Goal: Communication & Community: Answer question/provide support

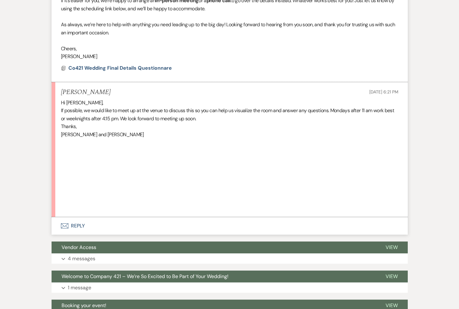
scroll to position [260, 0]
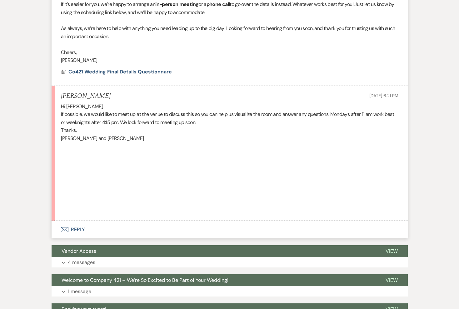
click at [77, 230] on button "Envelope Reply" at bounding box center [230, 229] width 356 height 17
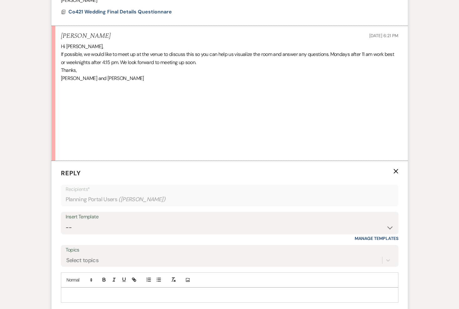
scroll to position [325, 0]
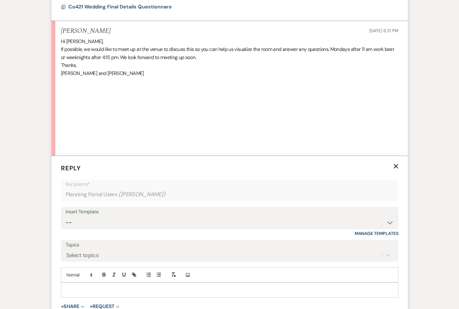
click at [92, 292] on p at bounding box center [229, 289] width 327 height 7
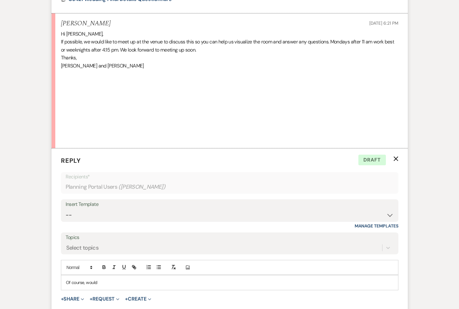
scroll to position [333, 0]
click at [172, 283] on p "Would Monday the 29th at 4:30 PM work for you?" at bounding box center [229, 281] width 327 height 7
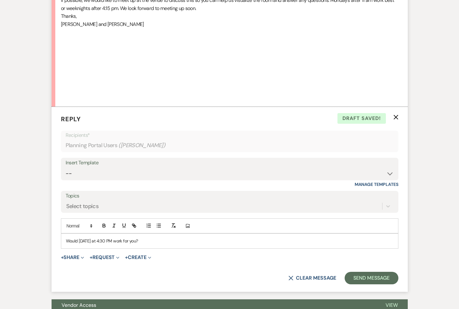
scroll to position [464, 0]
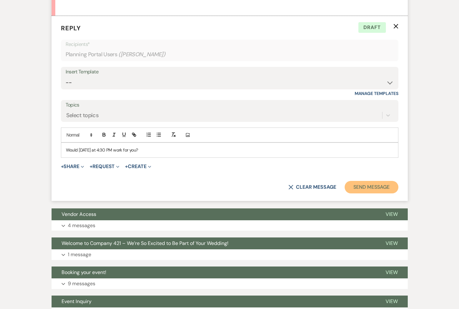
click at [366, 184] on button "Send Message" at bounding box center [370, 187] width 53 height 12
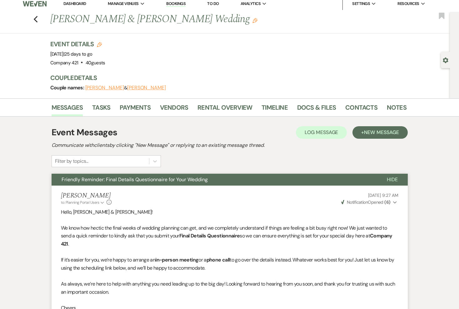
scroll to position [0, 0]
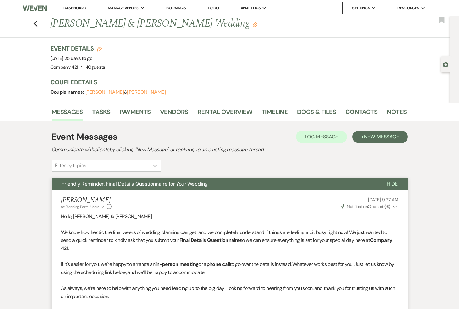
click at [78, 7] on link "Dashboard" at bounding box center [74, 7] width 22 height 5
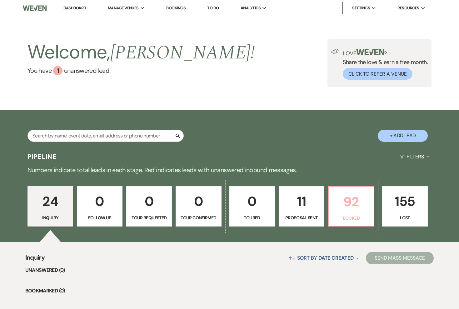
click at [351, 200] on p "92" at bounding box center [350, 201] width 37 height 21
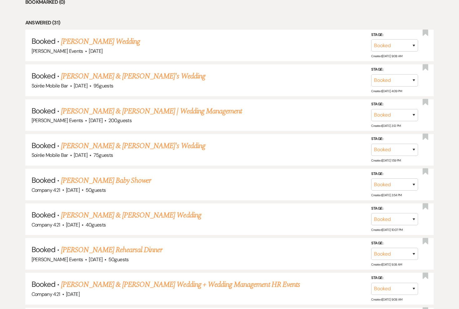
scroll to position [324, 0]
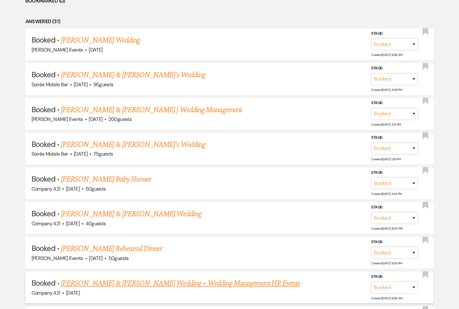
click at [148, 281] on link "[PERSON_NAME] & [PERSON_NAME] Wedding + Wedding Management HR Events" at bounding box center [180, 282] width 239 height 11
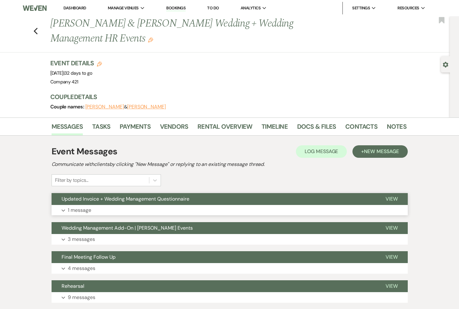
click at [131, 210] on button "Expand 1 message" at bounding box center [230, 210] width 356 height 11
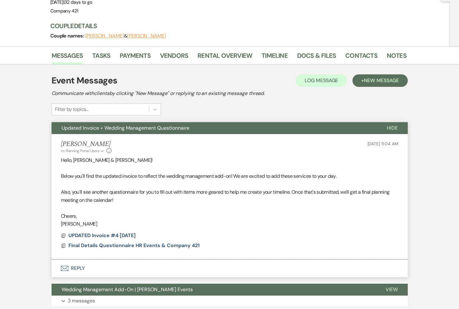
scroll to position [71, 0]
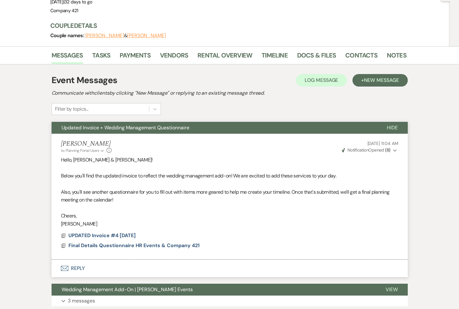
click at [81, 269] on button "Envelope Reply" at bounding box center [230, 267] width 356 height 17
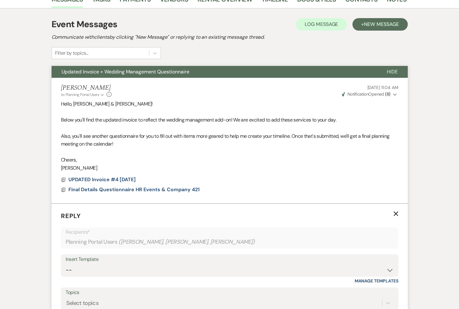
scroll to position [172, 0]
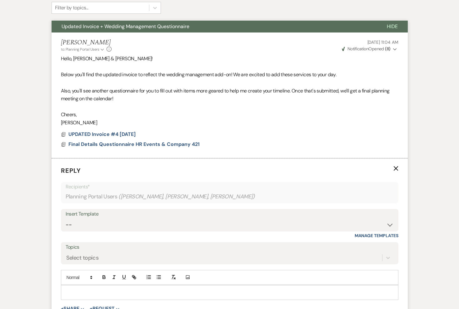
click at [91, 292] on p at bounding box center [229, 292] width 327 height 7
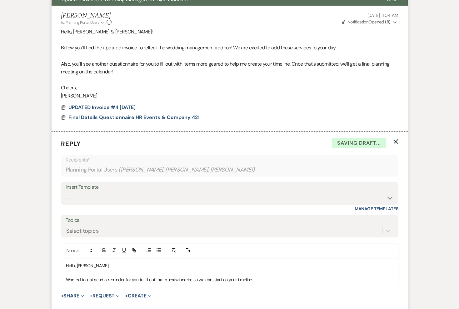
scroll to position [209, 0]
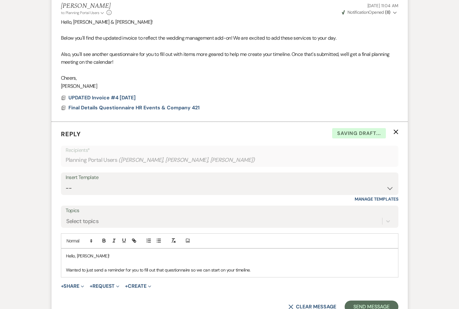
click at [263, 272] on p "Wanted to just send a reminder for you to fill out that questionnaire so we can…" at bounding box center [229, 269] width 327 height 7
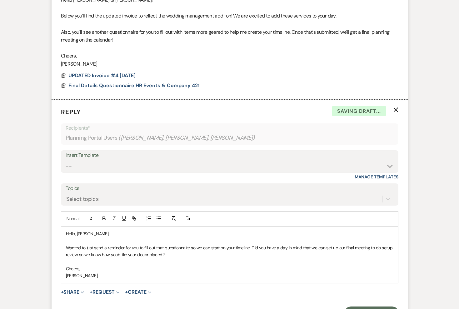
scroll to position [241, 0]
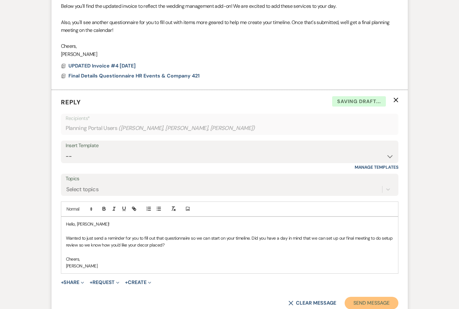
click at [368, 306] on button "Send Message" at bounding box center [370, 303] width 53 height 12
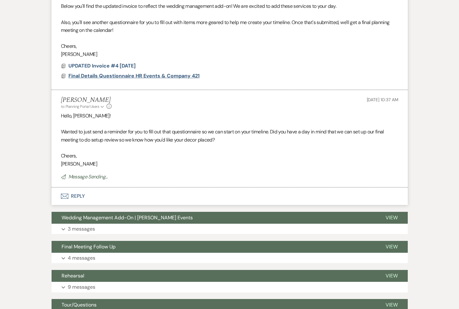
click at [158, 76] on span "Final Details Questionnaire HR Events & Company 421" at bounding box center [133, 75] width 131 height 7
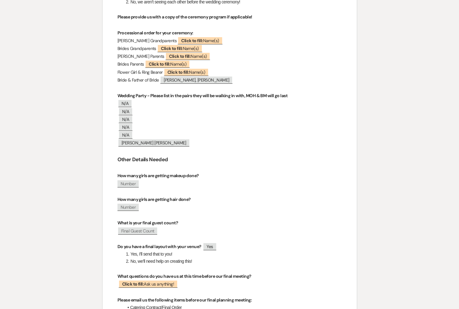
scroll to position [0, 0]
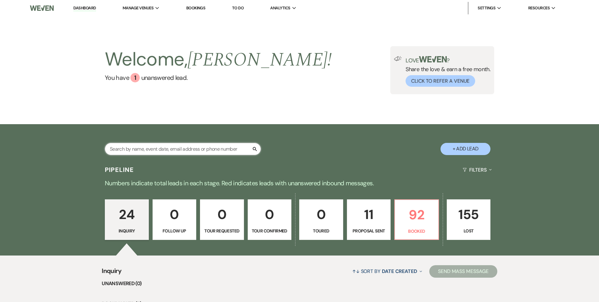
click at [160, 148] on input "text" at bounding box center [183, 149] width 156 height 12
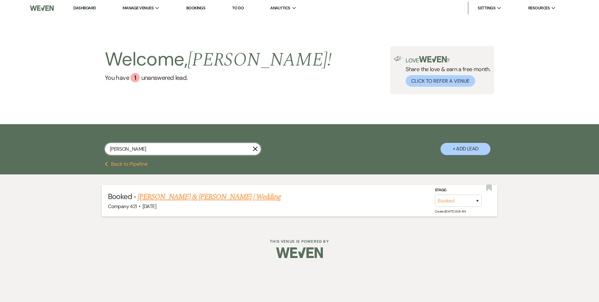
type input "sidney"
click at [165, 195] on link "[PERSON_NAME] & [PERSON_NAME] | Wedding" at bounding box center [209, 196] width 143 height 11
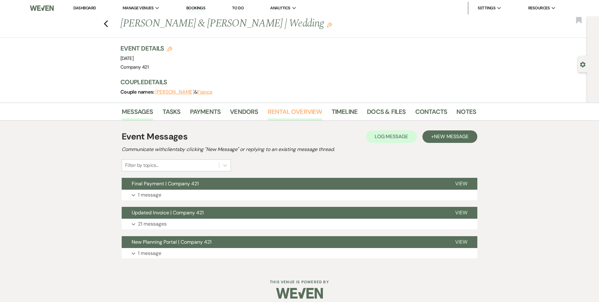
click at [297, 111] on link "Rental Overview" at bounding box center [295, 114] width 55 height 14
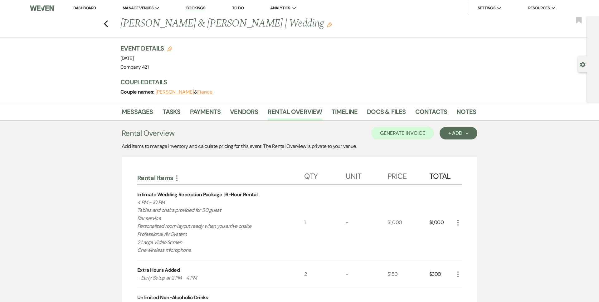
click at [39, 13] on img at bounding box center [42, 8] width 24 height 13
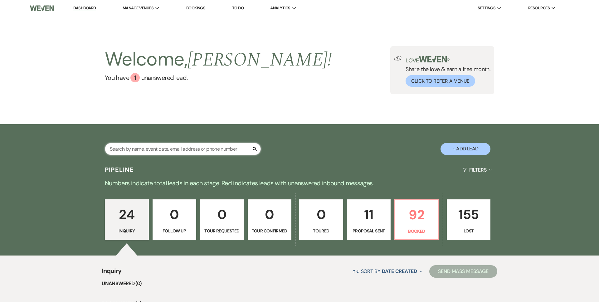
click at [200, 150] on input "text" at bounding box center [183, 149] width 156 height 12
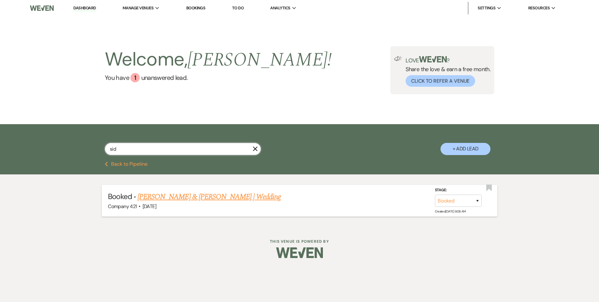
type input "sid"
click at [155, 196] on link "Sidney & Charles | Wedding" at bounding box center [209, 196] width 143 height 11
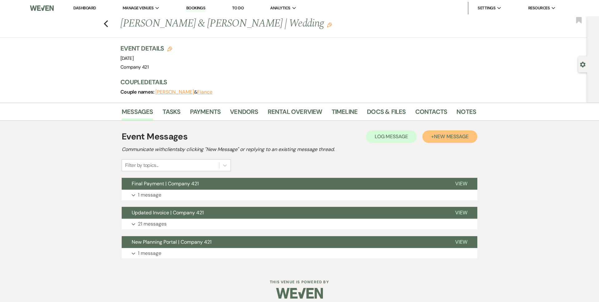
click at [459, 139] on span "New Message" at bounding box center [451, 136] width 35 height 7
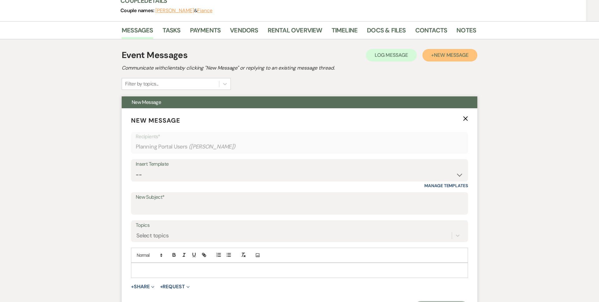
scroll to position [126, 0]
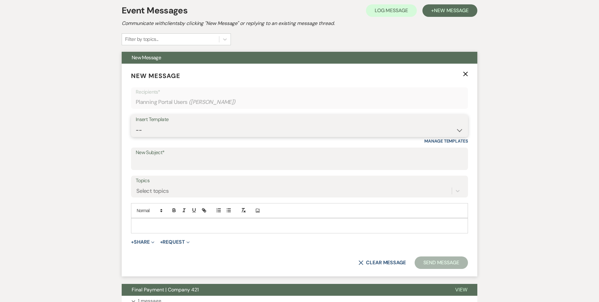
click at [220, 128] on select "-- Weven Planning Portal Introduction (Booked Events) Initial Inquiry Response …" at bounding box center [300, 130] width 328 height 12
select select "4853"
type input "We’d Love to Hear About Your Experience at Company 421!"
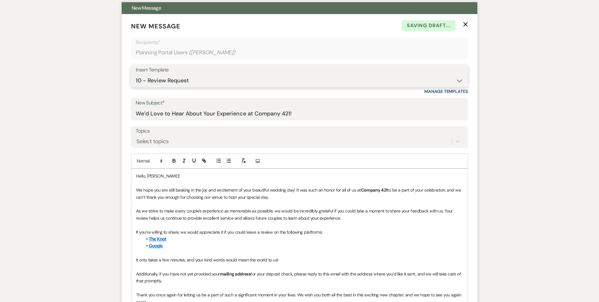
scroll to position [180, 0]
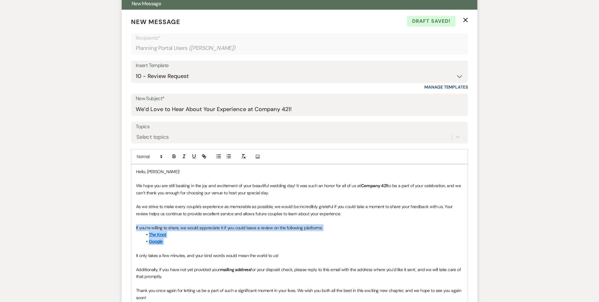
drag, startPoint x: 173, startPoint y: 242, endPoint x: 124, endPoint y: 228, distance: 51.2
click at [124, 228] on form "New Message X Draft saved! Recipients* Planning Portal Users ( Sidney Harris ) …" at bounding box center [300, 190] width 356 height 360
copy div "If you’re willing to share, we would appreciate it if you could leave a review …"
click at [465, 19] on use "button" at bounding box center [466, 20] width 5 height 5
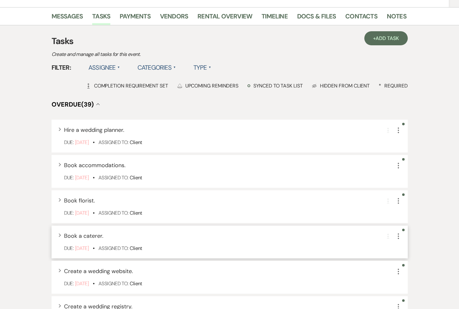
scroll to position [47, 0]
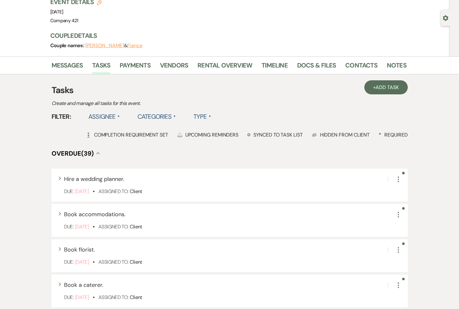
click at [103, 117] on label "Assignee ▲" at bounding box center [104, 116] width 32 height 11
click at [110, 141] on li "Assigned to venue" at bounding box center [119, 143] width 62 height 14
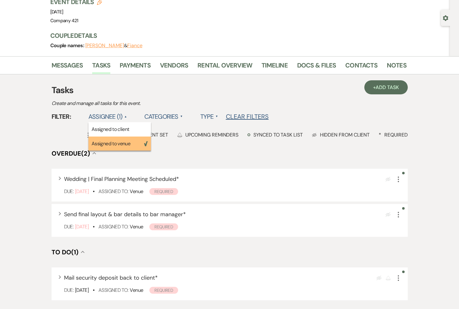
click at [194, 155] on h4 "Overdue (2) Collapse" at bounding box center [230, 153] width 356 height 9
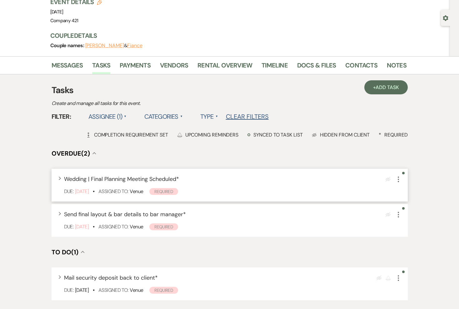
click at [396, 180] on icon "More" at bounding box center [397, 178] width 7 height 7
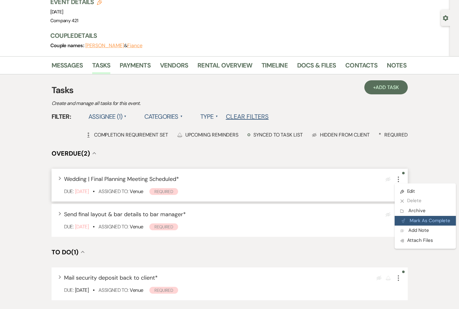
click at [411, 219] on button "Plan Portal Link Mark As Complete" at bounding box center [424, 221] width 61 height 10
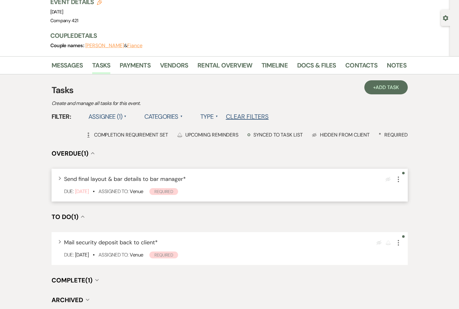
click at [397, 177] on use "button" at bounding box center [397, 179] width 1 height 6
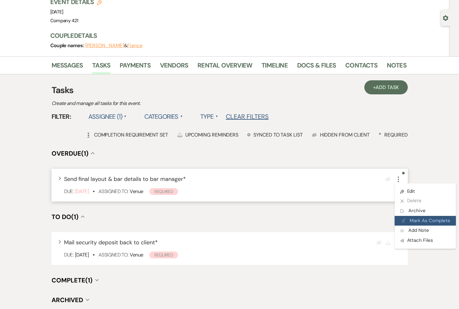
click at [408, 221] on button "Plan Portal Link Mark As Complete" at bounding box center [424, 221] width 61 height 10
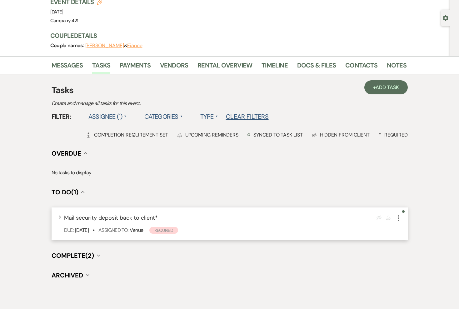
click at [400, 218] on icon "More" at bounding box center [397, 217] width 7 height 7
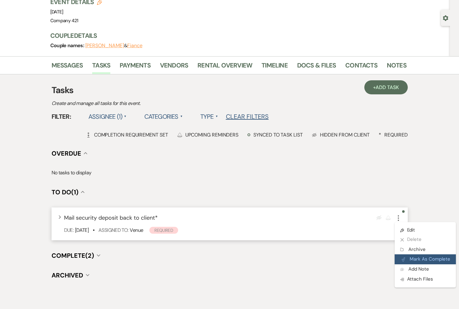
click at [409, 257] on button "Plan Portal Link Mark As Complete" at bounding box center [424, 259] width 61 height 10
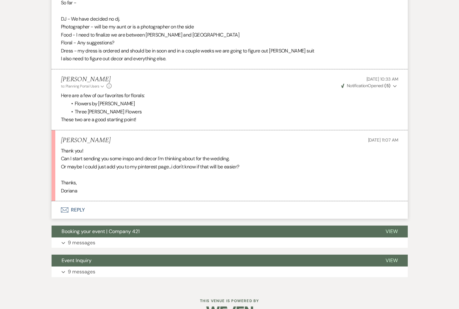
scroll to position [1019, 0]
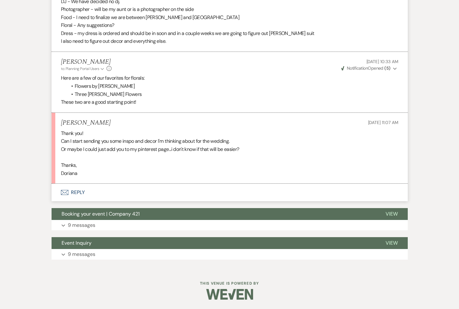
click at [76, 192] on button "Envelope Reply" at bounding box center [230, 192] width 356 height 17
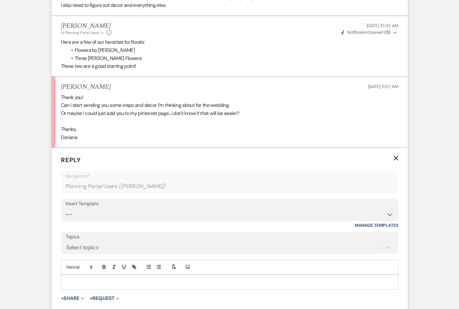
scroll to position [1066, 0]
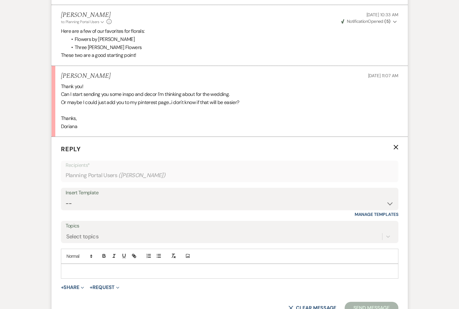
click at [86, 277] on div at bounding box center [229, 271] width 336 height 14
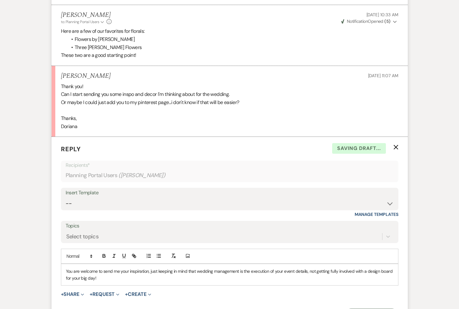
click at [235, 278] on p "You are welcome to send me your inspiration, just keeping in mind that wedding …" at bounding box center [229, 275] width 327 height 14
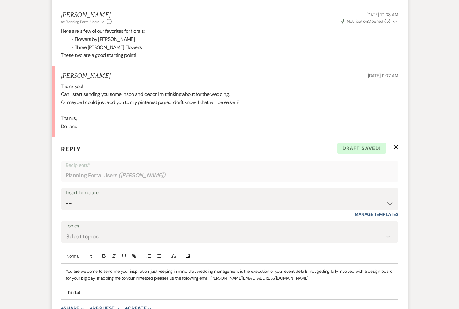
click at [170, 278] on p "You are welcome to send me your inspiration, just keeping in mind that wedding …" at bounding box center [229, 275] width 327 height 14
click at [123, 295] on p "Thanks!" at bounding box center [229, 291] width 327 height 7
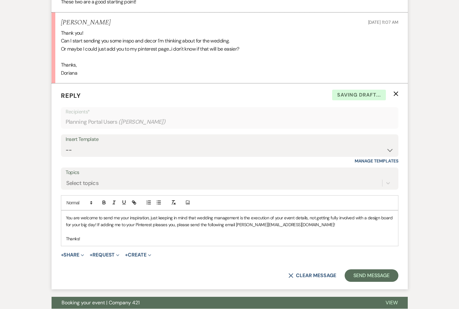
scroll to position [1122, 0]
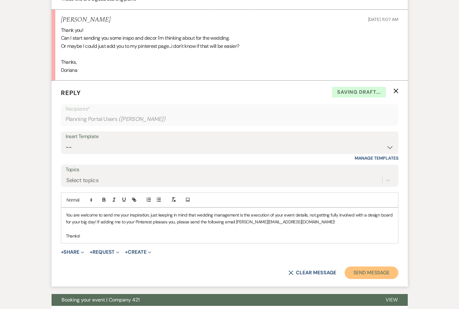
click at [379, 275] on button "Send Message" at bounding box center [370, 272] width 53 height 12
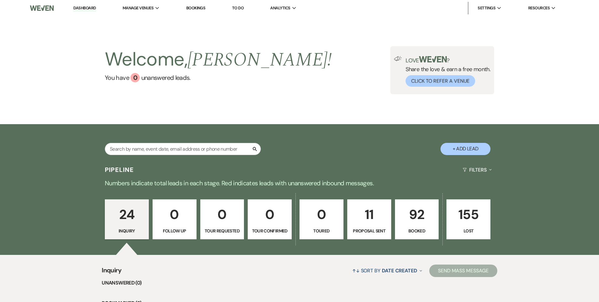
click at [373, 213] on p "11" at bounding box center [369, 214] width 36 height 21
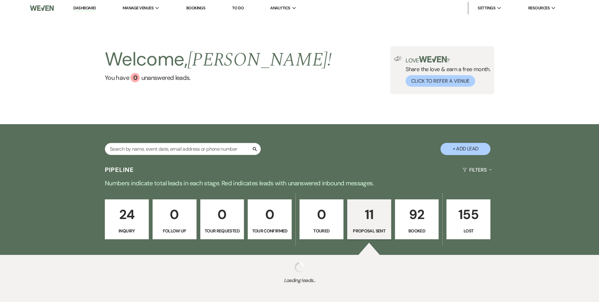
select select "6"
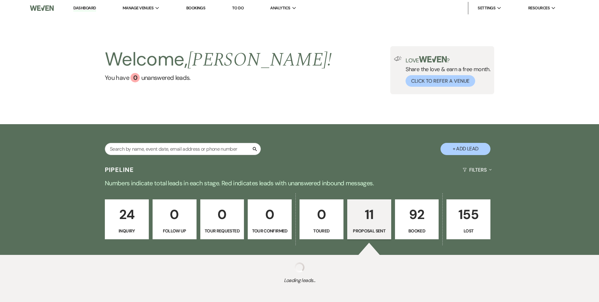
select select "6"
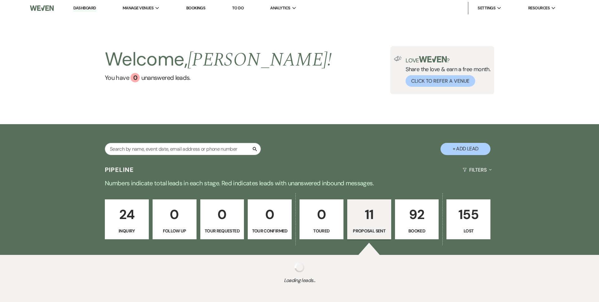
select select "6"
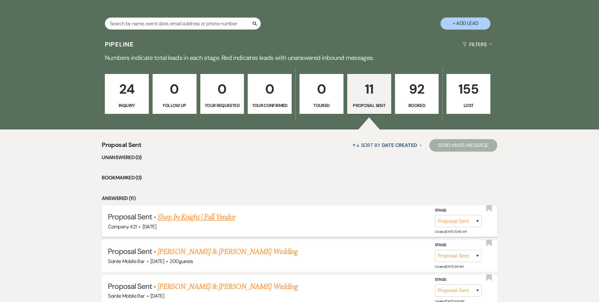
scroll to position [133, 0]
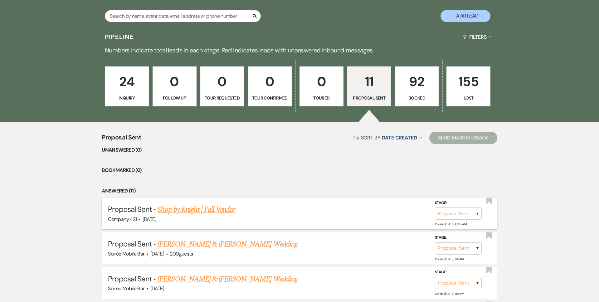
click at [223, 210] on link "Shop by Knight | Fall Vendor" at bounding box center [197, 209] width 78 height 11
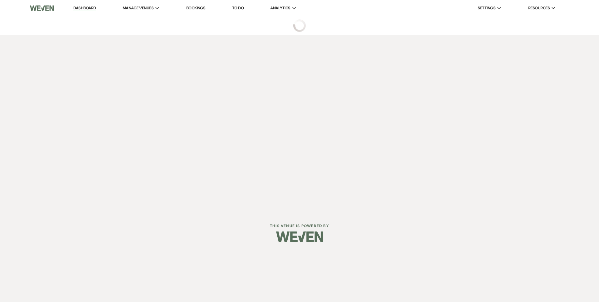
select select "6"
select select "24"
select select "13"
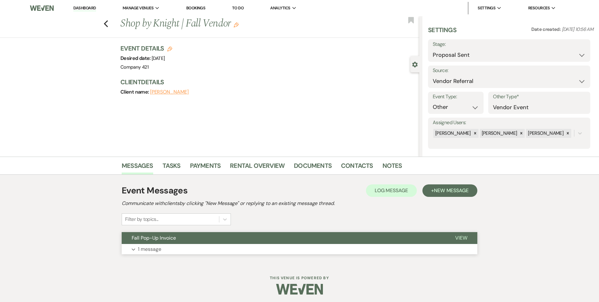
scroll to position [2, 0]
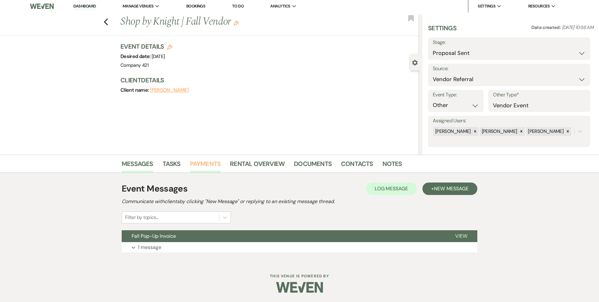
click at [202, 162] on link "Payments" at bounding box center [205, 166] width 31 height 14
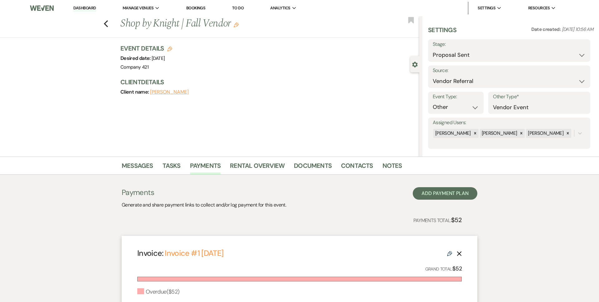
click at [459, 256] on icon "Delete" at bounding box center [459, 253] width 5 height 5
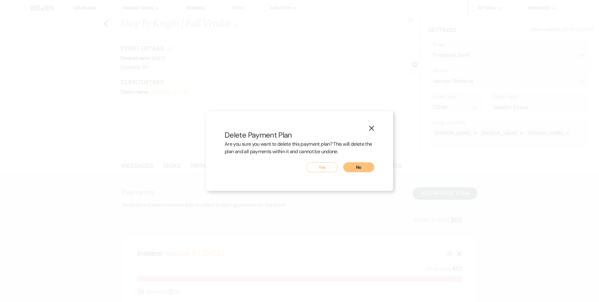
click at [327, 167] on button "Yes" at bounding box center [322, 167] width 31 height 10
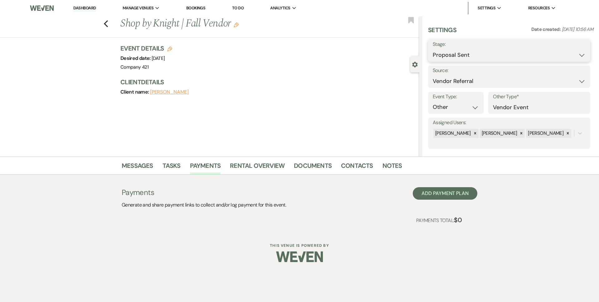
click at [496, 52] on select "Inquiry Follow Up Tour Requested Tour Confirmed Toured Proposal Sent Booked Lost" at bounding box center [509, 55] width 153 height 12
select select "8"
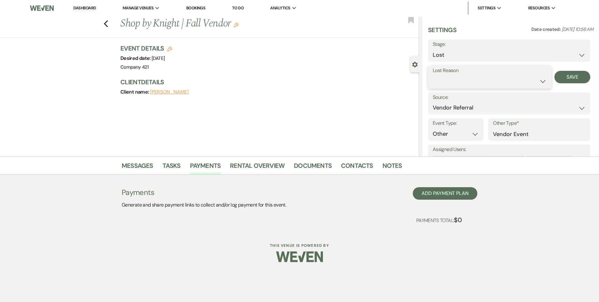
click at [451, 81] on select "Booked Elsewhere Budget Date Unavailable No Response Not a Good Match Capacity …" at bounding box center [490, 81] width 114 height 12
click at [501, 82] on select "Booked Elsewhere Budget Date Unavailable No Response Not a Good Match Capacity …" at bounding box center [468, 81] width 70 height 12
select select "2"
click at [572, 75] on button "Save" at bounding box center [576, 77] width 27 height 12
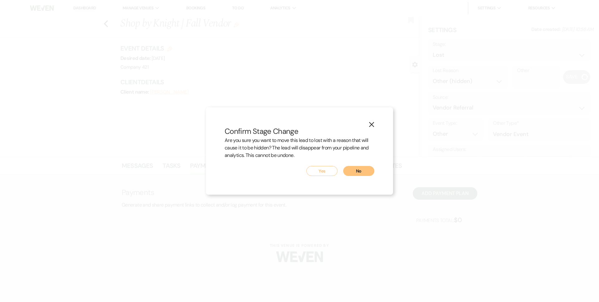
click at [362, 171] on button "No" at bounding box center [358, 171] width 31 height 10
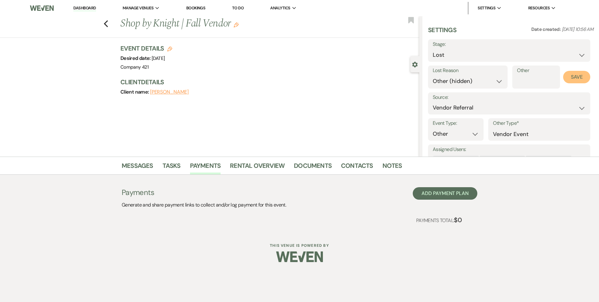
click at [572, 76] on button "Save" at bounding box center [576, 77] width 27 height 12
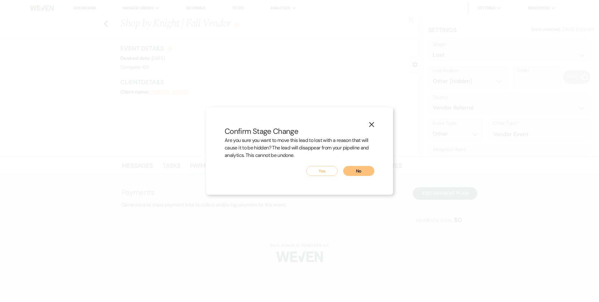
click at [327, 168] on button "Yes" at bounding box center [322, 171] width 31 height 10
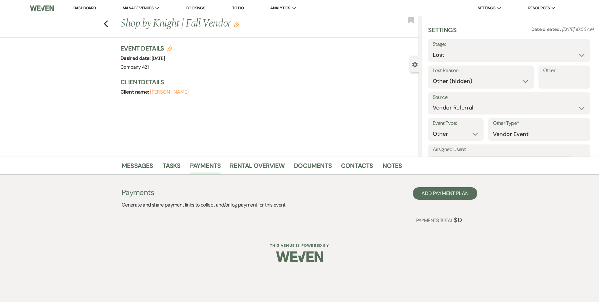
click at [86, 7] on link "Dashboard" at bounding box center [84, 8] width 22 height 6
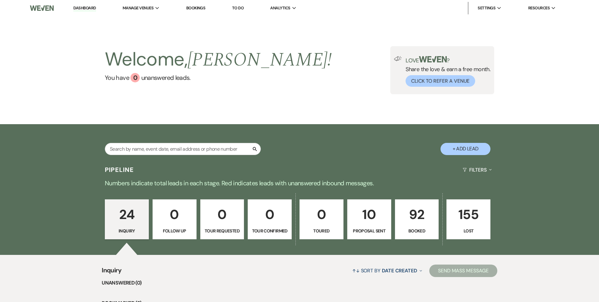
click at [363, 218] on p "10" at bounding box center [369, 214] width 36 height 21
select select "8"
select select "2"
select select "6"
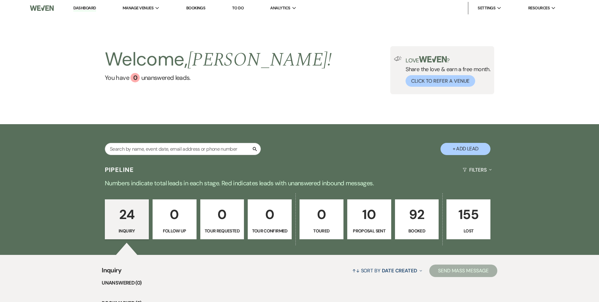
select select "6"
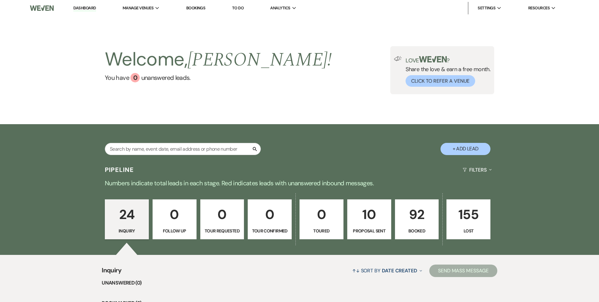
select select "6"
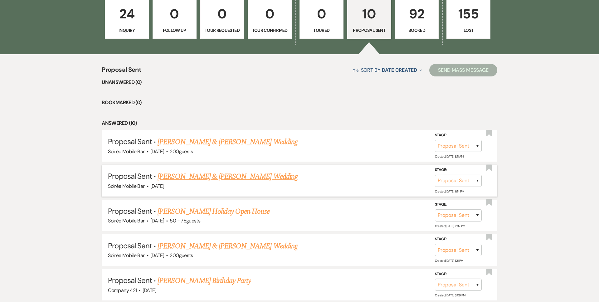
scroll to position [209, 0]
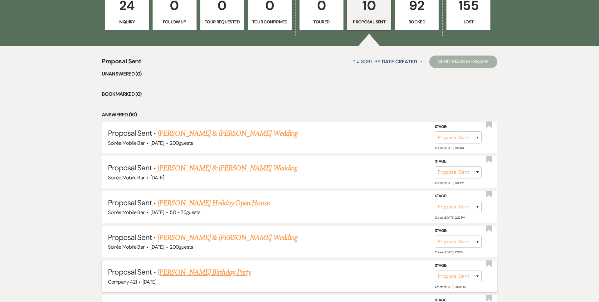
click at [211, 271] on link "Katie Sheridan's Birthday Party" at bounding box center [204, 272] width 93 height 11
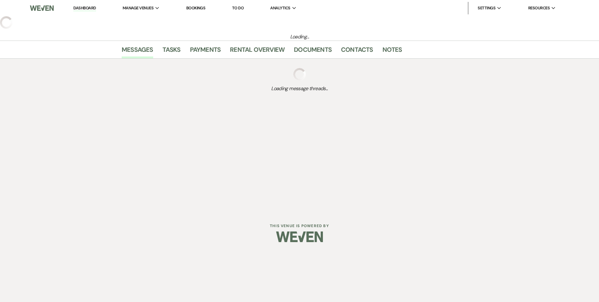
select select "6"
select select "5"
select select "4"
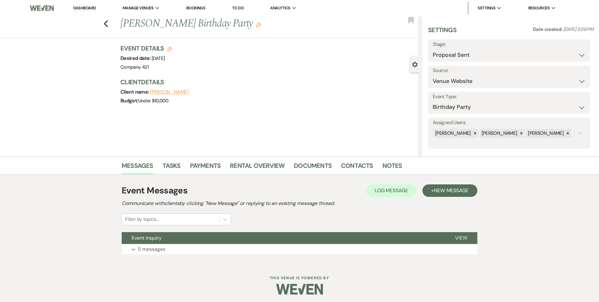
click at [483, 41] on label "Stage:" at bounding box center [509, 44] width 153 height 9
click at [483, 51] on select "Inquiry Follow Up Tour Requested Tour Confirmed Toured Proposal Sent Booked Lost" at bounding box center [509, 55] width 153 height 12
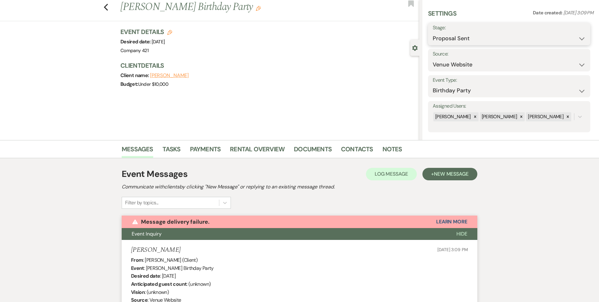
select select "8"
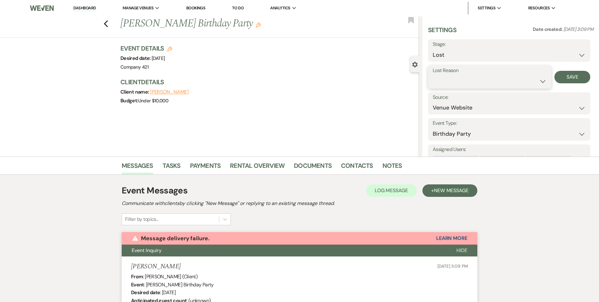
click at [467, 78] on select "Booked Elsewhere Budget Date Unavailable No Response Not a Good Match Capacity …" at bounding box center [490, 81] width 114 height 12
click at [469, 80] on select "Booked Elsewhere Budget Date Unavailable No Response Not a Good Match Capacity …" at bounding box center [468, 81] width 70 height 12
select select "11"
click at [564, 75] on button "Save" at bounding box center [573, 77] width 36 height 12
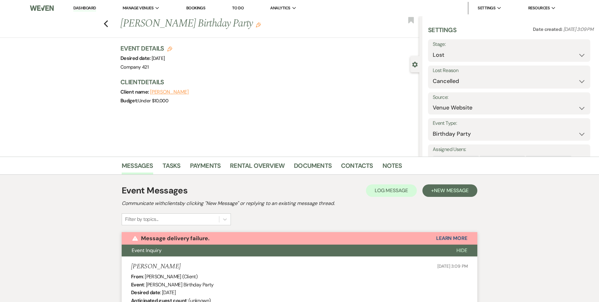
click at [85, 7] on link "Dashboard" at bounding box center [84, 8] width 22 height 6
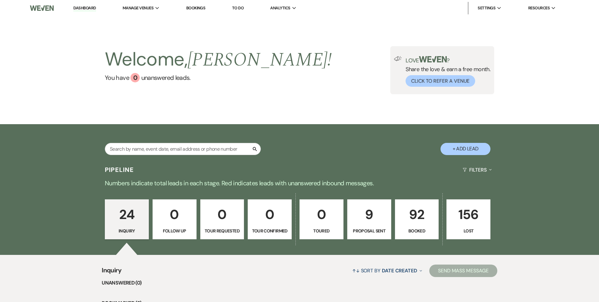
click at [368, 223] on p "9" at bounding box center [369, 214] width 36 height 21
select select "6"
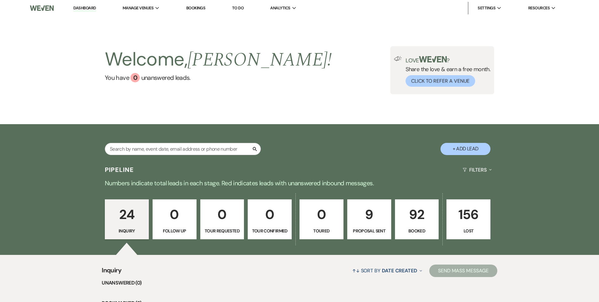
select select "6"
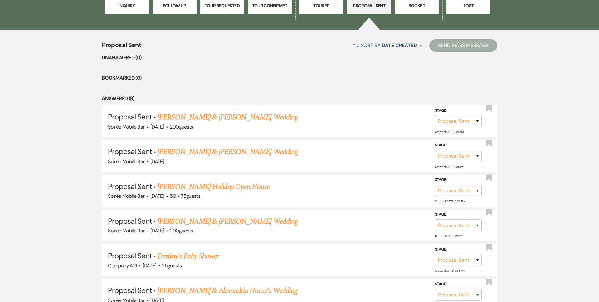
scroll to position [230, 0]
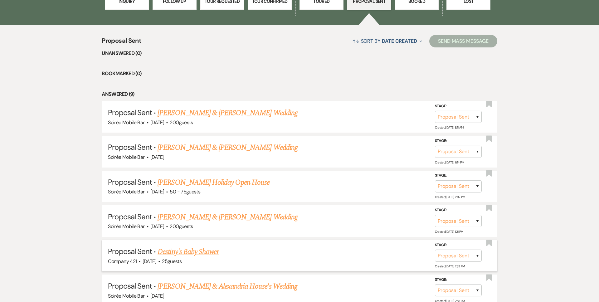
click at [208, 253] on link "Destiny's Baby Shower" at bounding box center [188, 251] width 61 height 11
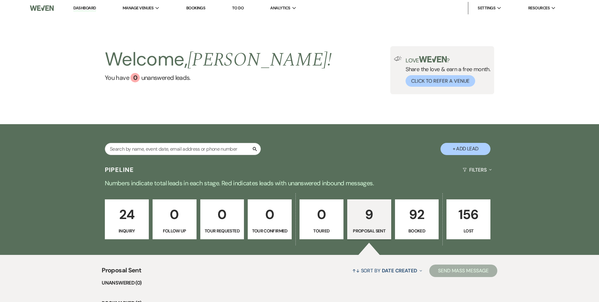
select select "6"
select select "5"
select select "3"
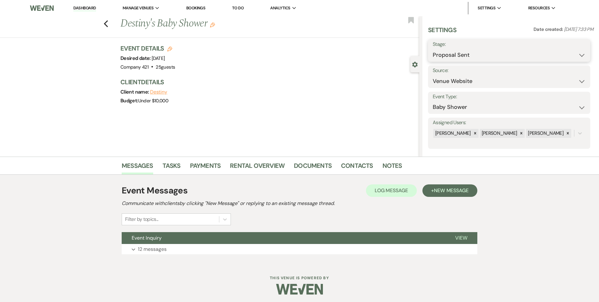
click at [447, 56] on select "Inquiry Follow Up Tour Requested Tour Confirmed Toured Proposal Sent Booked Lost" at bounding box center [509, 55] width 153 height 12
select select "8"
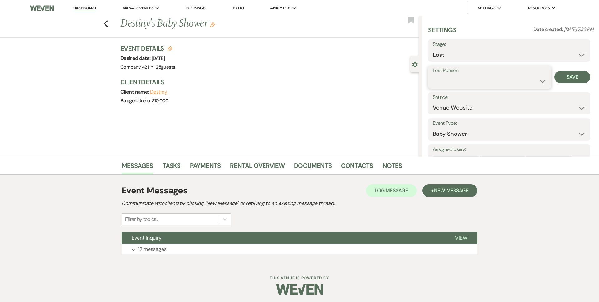
click at [447, 77] on select "Booked Elsewhere Budget Date Unavailable No Response Not a Good Match Capacity …" at bounding box center [490, 81] width 114 height 12
select select "7"
click at [576, 78] on button "Save" at bounding box center [573, 77] width 36 height 12
click at [108, 22] on icon "Previous" at bounding box center [106, 23] width 5 height 7
select select "6"
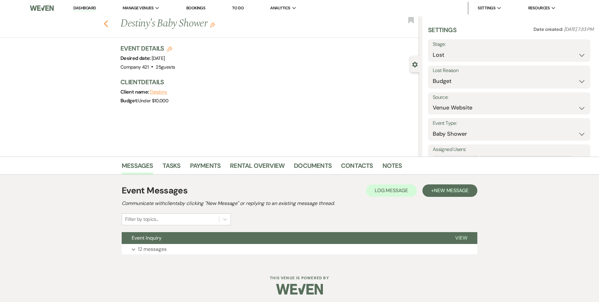
select select "6"
select select "8"
select select "7"
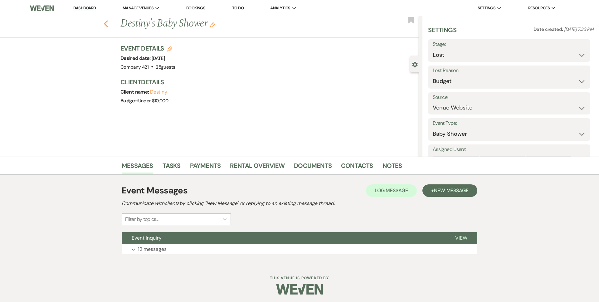
select select "6"
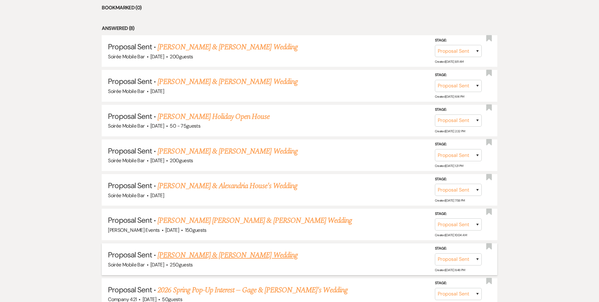
scroll to position [303, 0]
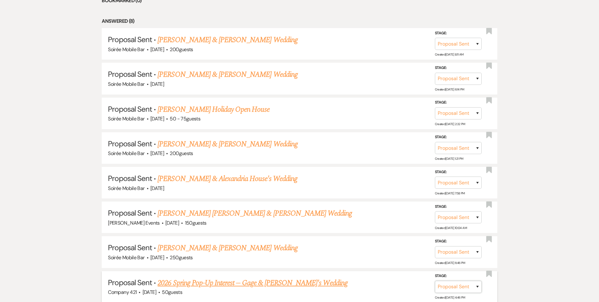
click at [439, 286] on select "Inquiry Follow Up Tour Requested Tour Confirmed Toured Proposal Sent Booked Lost" at bounding box center [458, 287] width 47 height 12
select select "7"
click at [466, 286] on button "Save" at bounding box center [469, 287] width 31 height 12
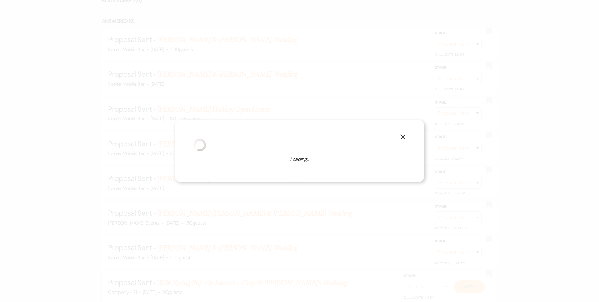
select select "1"
select select "829"
select select "false"
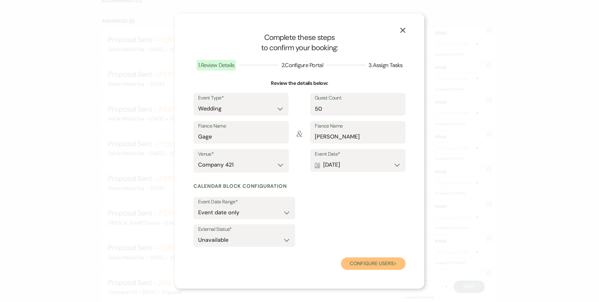
click at [365, 265] on button "Configure users Next" at bounding box center [373, 264] width 65 height 12
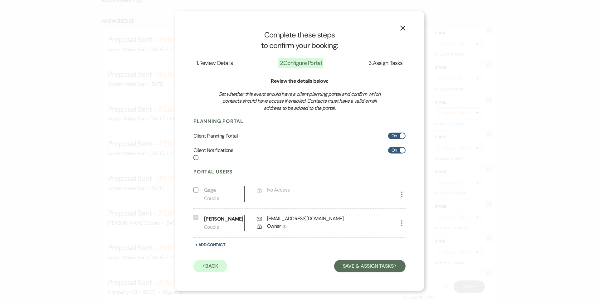
click at [400, 141] on div "Planning Portal Client Planning Portal On Client Notifications Info On" at bounding box center [300, 139] width 212 height 43
click at [402, 135] on span at bounding box center [402, 135] width 5 height 5
click at [402, 135] on input "On" at bounding box center [396, 136] width 17 height 7
checkbox input "false"
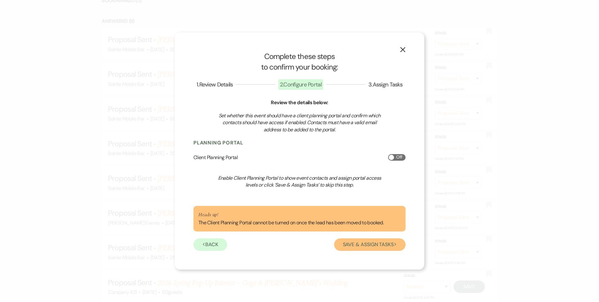
click at [365, 242] on button "Save & Assign Tasks Next" at bounding box center [369, 244] width 71 height 12
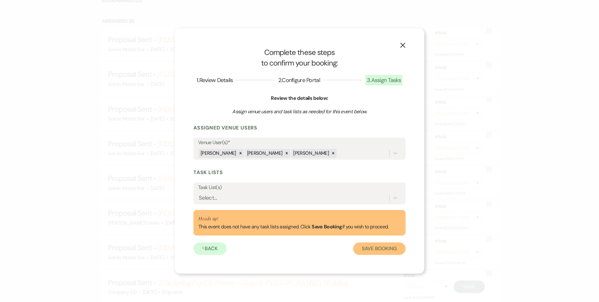
click at [368, 251] on button "Save Booking" at bounding box center [379, 249] width 52 height 12
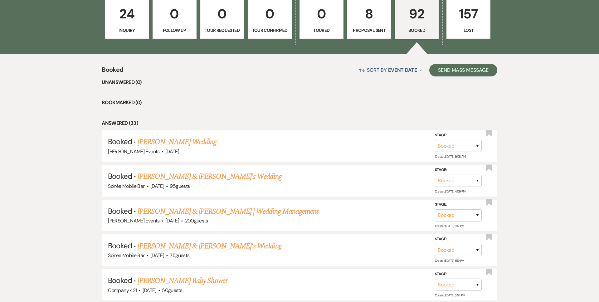
scroll to position [153, 0]
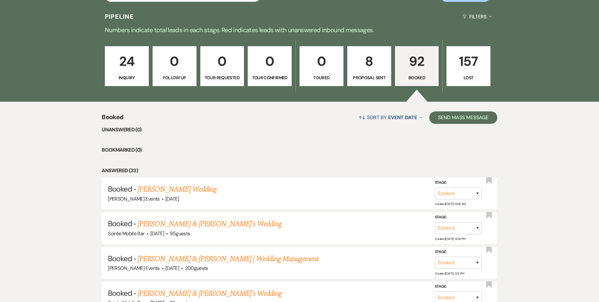
click at [366, 69] on p "8" at bounding box center [369, 61] width 36 height 21
select select "6"
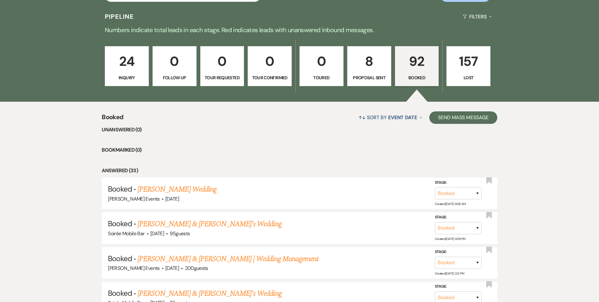
select select "6"
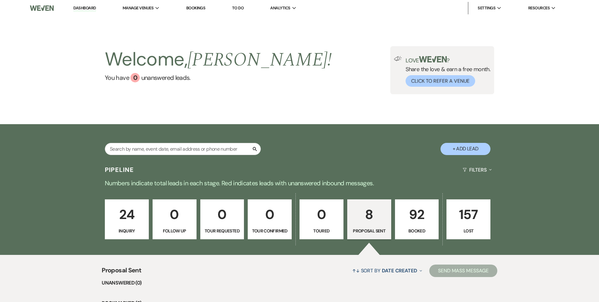
click at [125, 218] on p "24" at bounding box center [127, 214] width 36 height 21
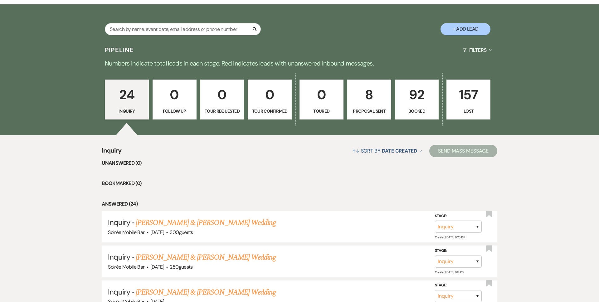
scroll to position [121, 0]
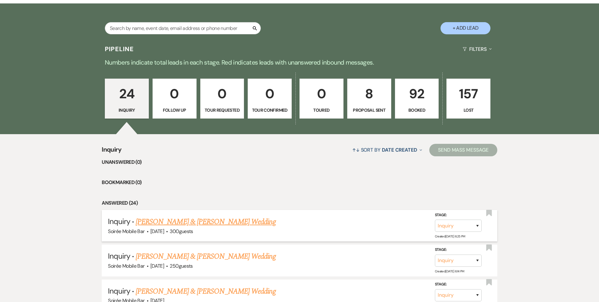
click at [151, 223] on link "[PERSON_NAME] & [PERSON_NAME] Wedding" at bounding box center [206, 221] width 140 height 11
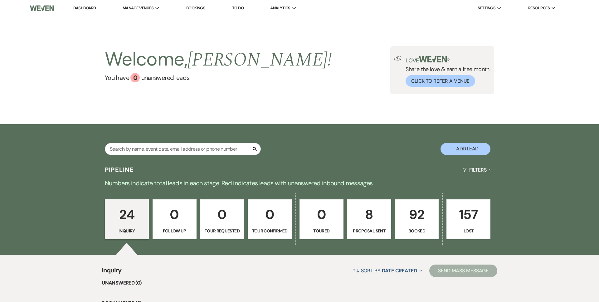
select select "5"
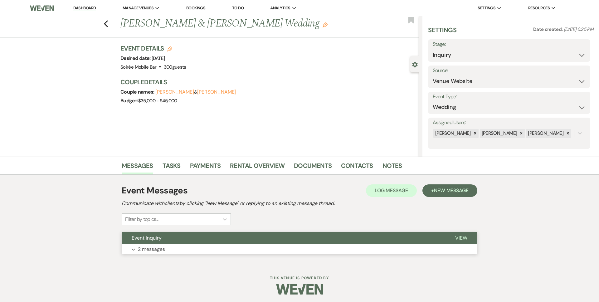
click at [145, 249] on p "2 messages" at bounding box center [151, 249] width 27 height 8
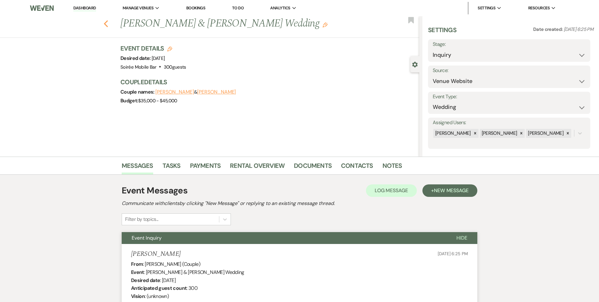
click at [106, 25] on use "button" at bounding box center [106, 23] width 4 height 7
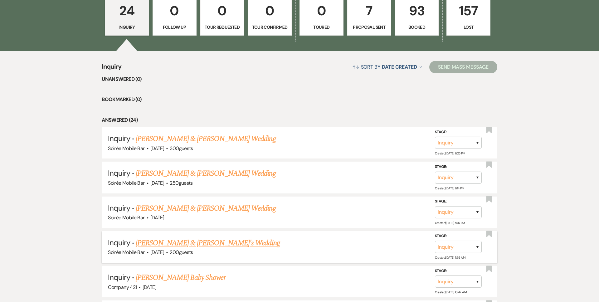
scroll to position [203, 0]
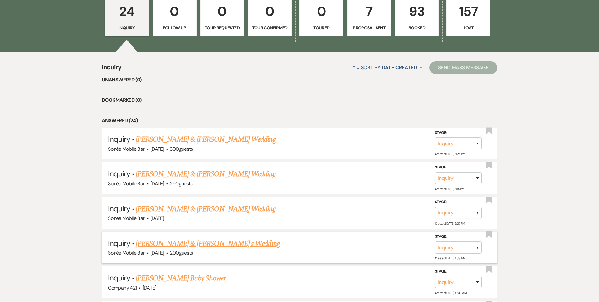
click at [169, 243] on link "Cortez & Kyra's Wedding" at bounding box center [208, 243] width 144 height 11
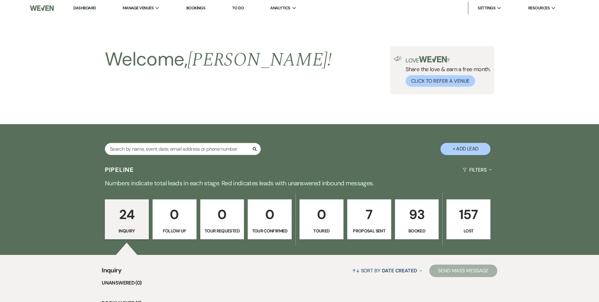
select select "5"
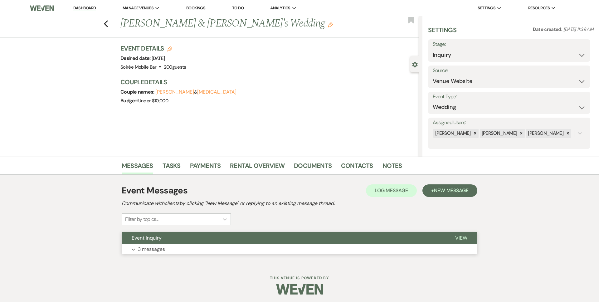
click at [166, 246] on button "Expand 3 messages" at bounding box center [300, 249] width 356 height 11
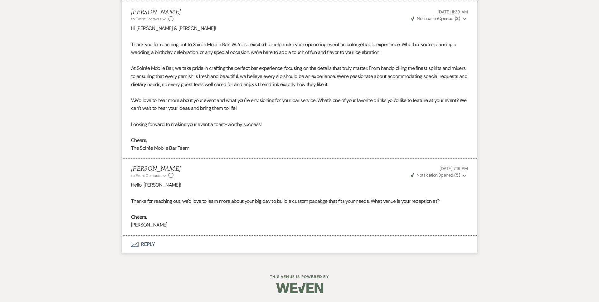
scroll to position [369, 0]
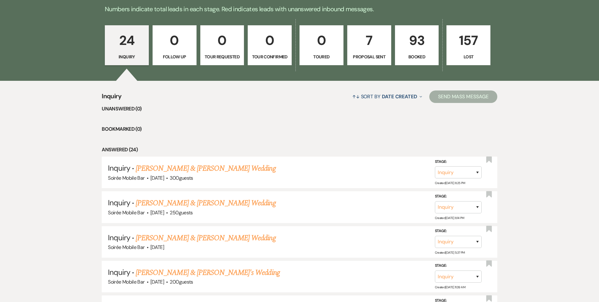
scroll to position [162, 0]
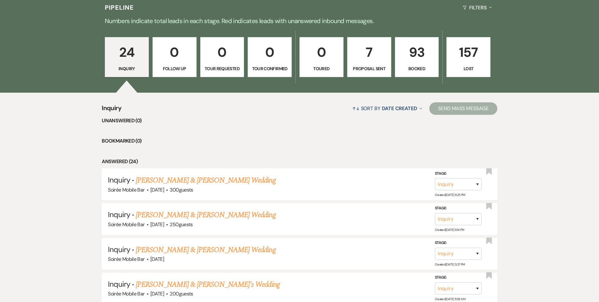
click at [371, 61] on p "7" at bounding box center [369, 52] width 36 height 21
select select "6"
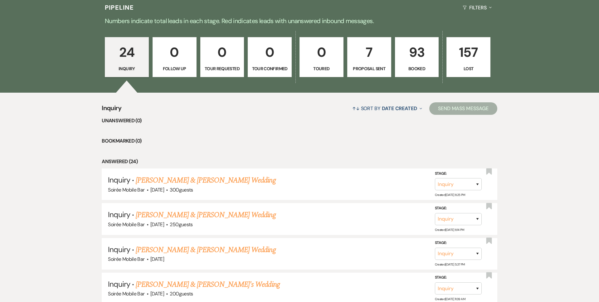
select select "6"
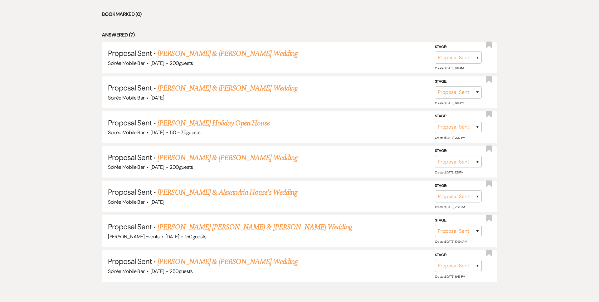
scroll to position [291, 0]
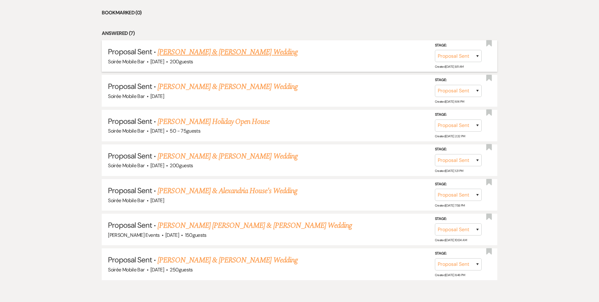
click at [211, 49] on link "Meghan Heller & Seth Graf's Wedding" at bounding box center [228, 52] width 140 height 11
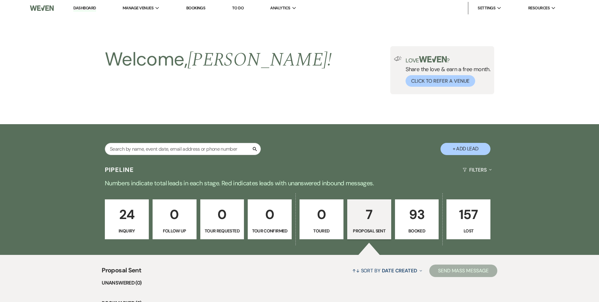
select select "6"
select select "5"
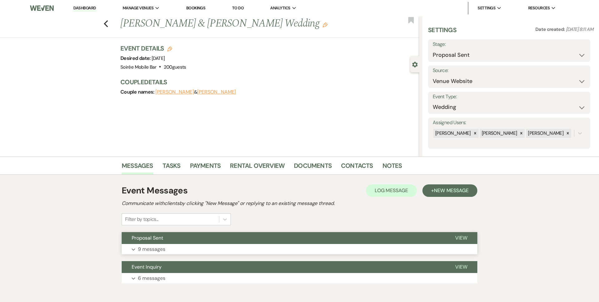
click at [150, 247] on p "9 messages" at bounding box center [151, 249] width 27 height 8
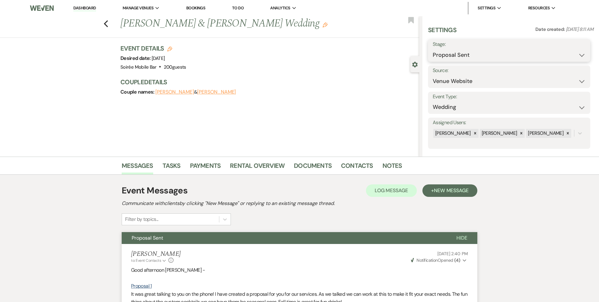
click at [475, 52] on select "Inquiry Follow Up Tour Requested Tour Confirmed Toured Proposal Sent Booked Lost" at bounding box center [509, 55] width 153 height 12
select select "7"
click at [565, 51] on button "Save" at bounding box center [573, 50] width 35 height 12
select select "1"
select select "831"
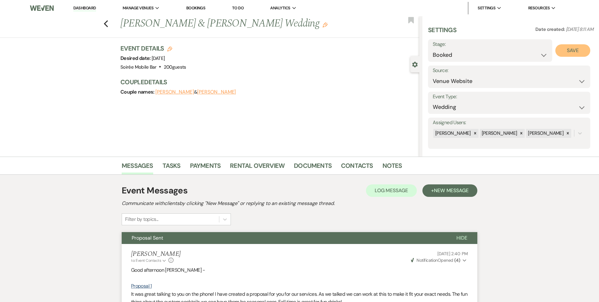
select select "false"
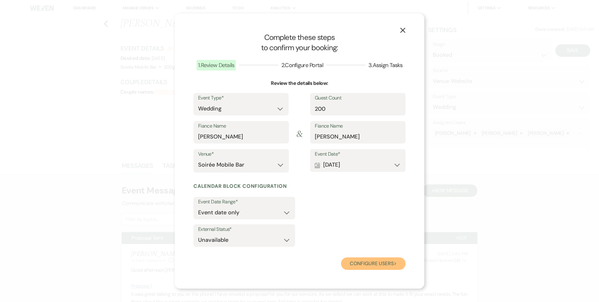
click at [359, 265] on button "Configure users Next" at bounding box center [373, 264] width 65 height 12
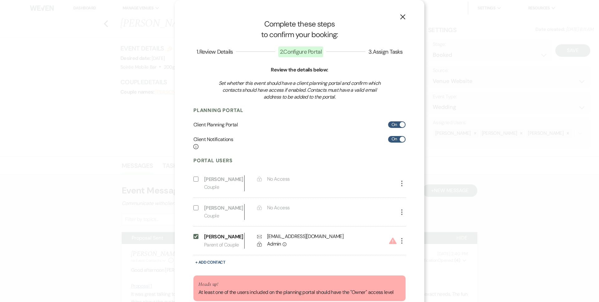
click at [400, 128] on div "Client Planning Portal On" at bounding box center [300, 124] width 212 height 7
click at [400, 125] on span at bounding box center [402, 124] width 5 height 5
click at [400, 125] on input "On" at bounding box center [396, 124] width 17 height 7
checkbox input "false"
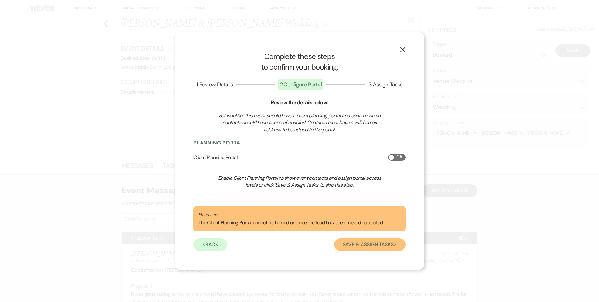
click at [358, 243] on button "Save & Assign Tasks Next" at bounding box center [369, 244] width 71 height 12
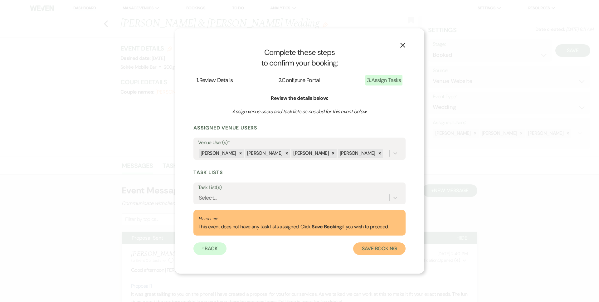
click at [367, 250] on button "Save Booking" at bounding box center [379, 249] width 52 height 12
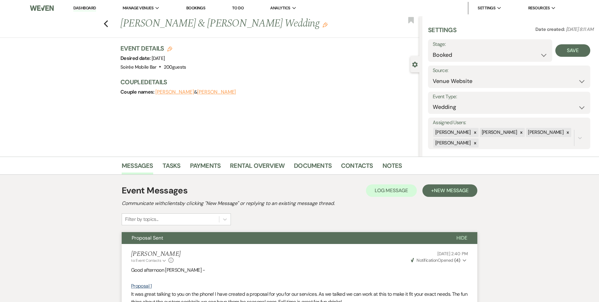
click at [83, 6] on link "Dashboard" at bounding box center [84, 8] width 22 height 6
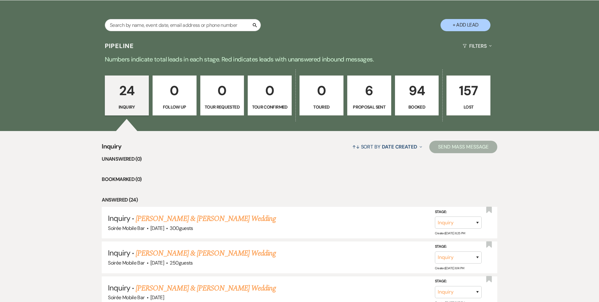
scroll to position [100, 0]
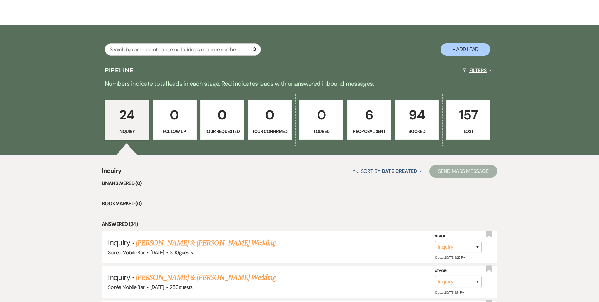
click at [474, 69] on button "Filters Expand" at bounding box center [477, 70] width 34 height 17
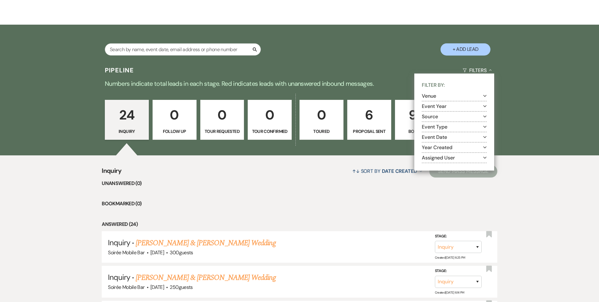
click at [460, 97] on button "Venue Expand" at bounding box center [454, 96] width 65 height 5
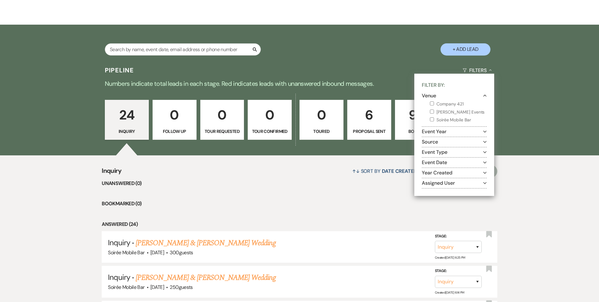
click at [454, 119] on label "Soirée Mobile Bar" at bounding box center [458, 120] width 57 height 8
click at [434, 119] on input "Soirée Mobile Bar" at bounding box center [432, 119] width 4 height 4
checkbox input "true"
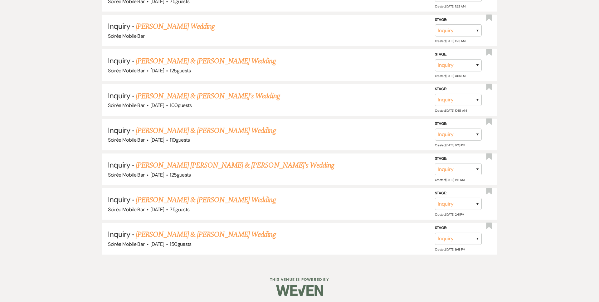
scroll to position [493, 0]
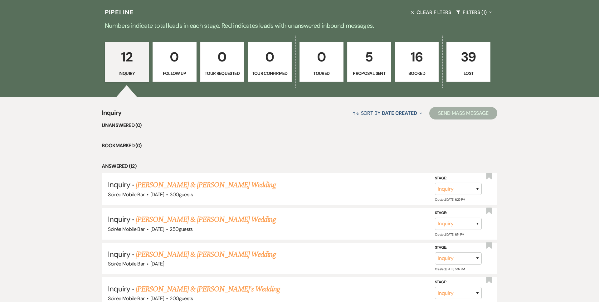
click at [369, 77] on link "5 Proposal Sent" at bounding box center [369, 62] width 44 height 40
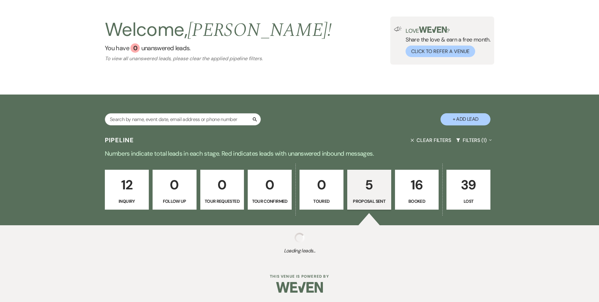
select select "6"
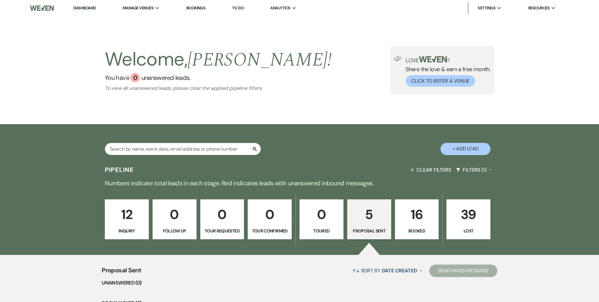
click at [412, 169] on use "button" at bounding box center [412, 169] width 3 height 3
select select "6"
click at [474, 169] on button "Filters Expand" at bounding box center [477, 170] width 34 height 17
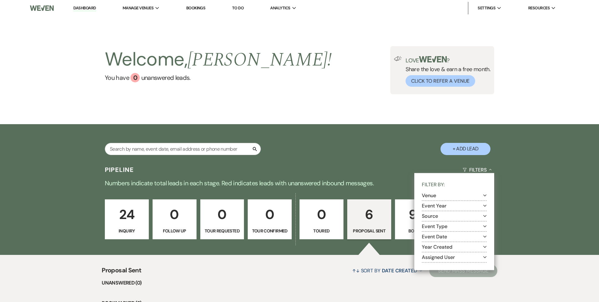
click at [452, 196] on button "Venue Expand" at bounding box center [454, 195] width 65 height 5
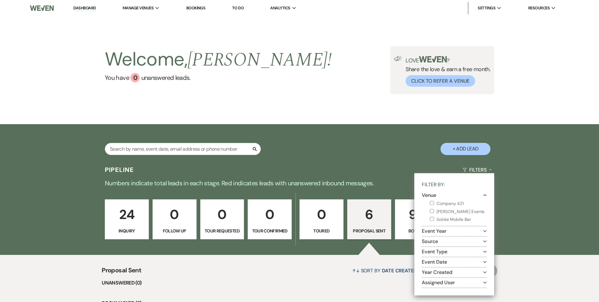
click at [316, 279] on li "Unanswered (0)" at bounding box center [299, 283] width 395 height 8
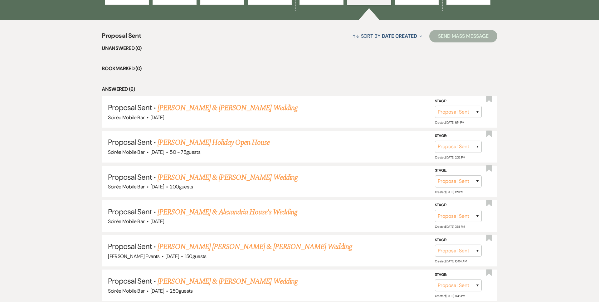
scroll to position [237, 0]
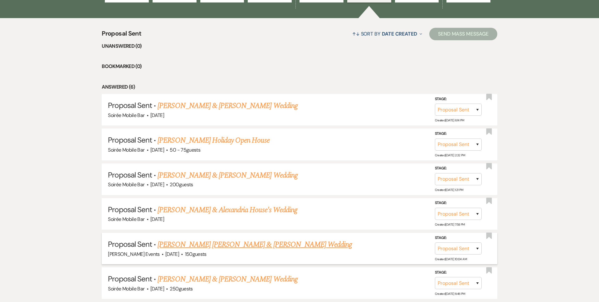
click at [261, 249] on link "Abby Joy Neptun & Ben Hubbard's Wedding" at bounding box center [255, 244] width 194 height 11
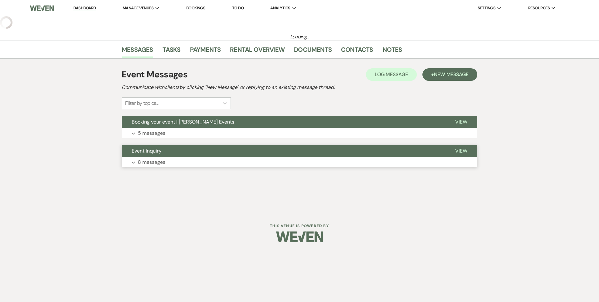
select select "6"
select select "5"
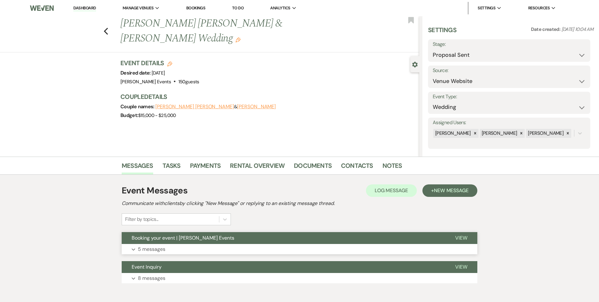
click at [215, 247] on button "Expand 5 messages" at bounding box center [300, 249] width 356 height 11
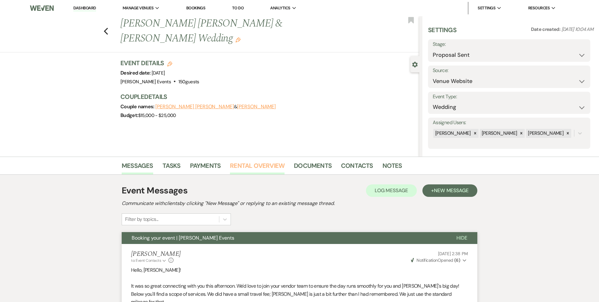
click at [273, 165] on link "Rental Overview" at bounding box center [257, 168] width 55 height 14
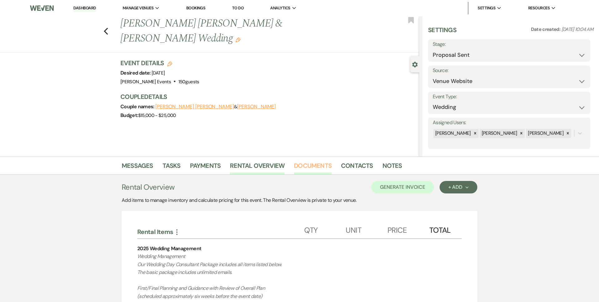
click at [297, 165] on link "Documents" at bounding box center [313, 168] width 38 height 14
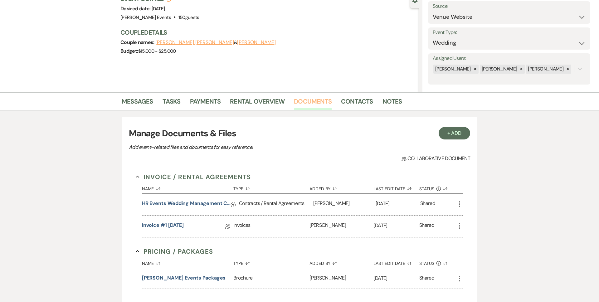
scroll to position [75, 0]
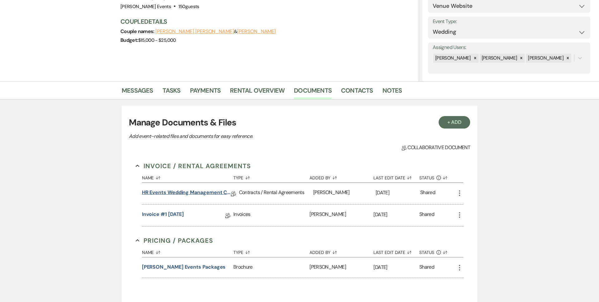
click at [203, 193] on link "HR Events Wedding Management Contact" at bounding box center [186, 194] width 89 height 10
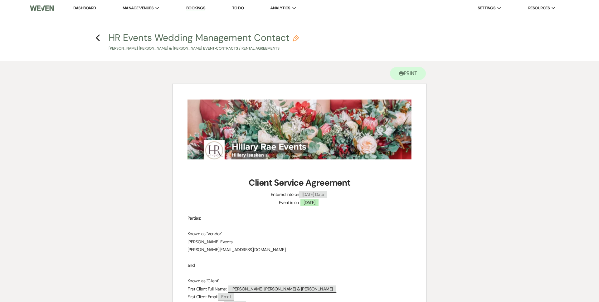
click at [101, 38] on h4 "Previous HR Events Wedding Management Contact Pencil Abby Joy Neptun & Ben Hubb…" at bounding box center [299, 41] width 449 height 20
click at [99, 38] on icon "Previous" at bounding box center [98, 37] width 5 height 7
select select "6"
select select "5"
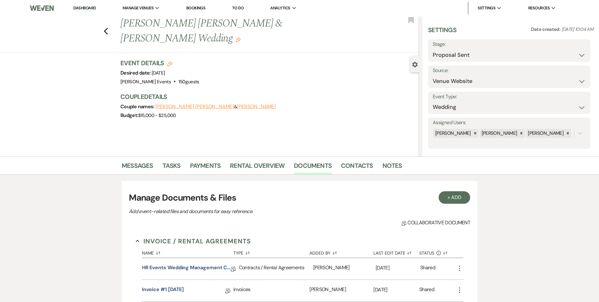
click at [89, 4] on li "Dashboard" at bounding box center [84, 8] width 29 height 12
click at [86, 9] on link "Dashboard" at bounding box center [84, 8] width 22 height 6
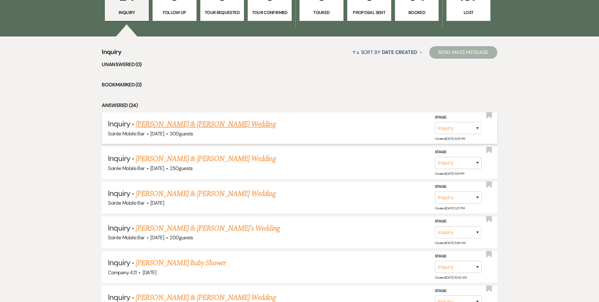
scroll to position [219, 0]
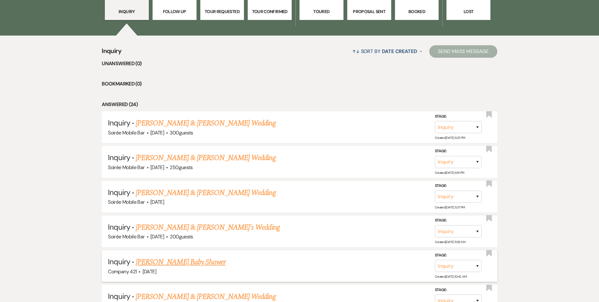
click at [182, 260] on link "Avery's Baby Shower" at bounding box center [181, 262] width 90 height 11
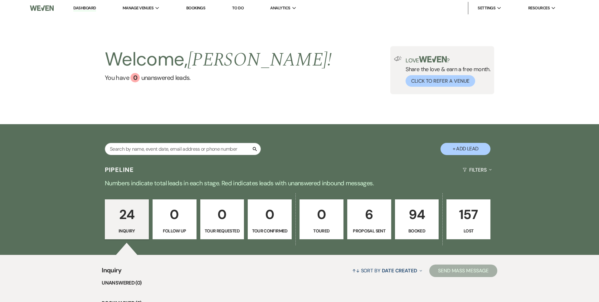
select select "7"
select select "3"
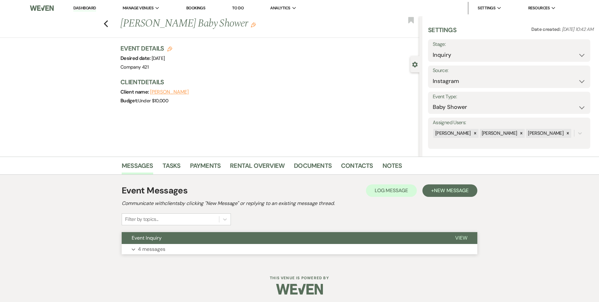
click at [180, 254] on button "Expand 4 messages" at bounding box center [300, 249] width 356 height 11
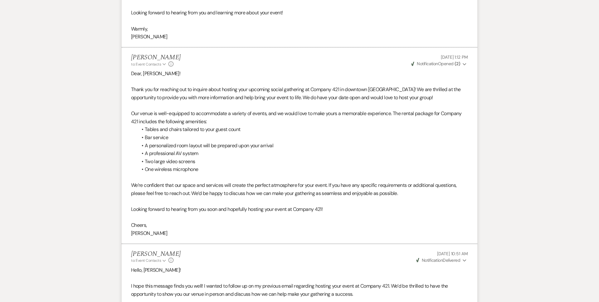
scroll to position [614, 0]
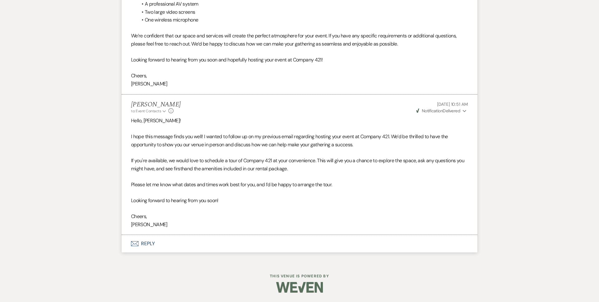
click at [147, 245] on button "Envelope Reply" at bounding box center [300, 243] width 356 height 17
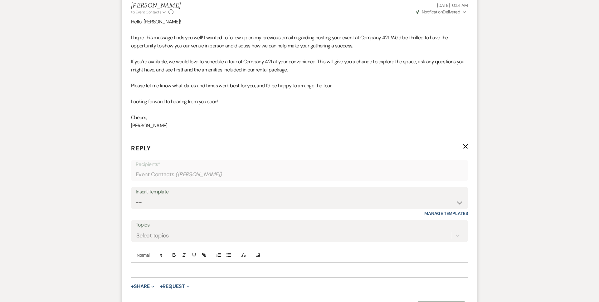
scroll to position [749, 0]
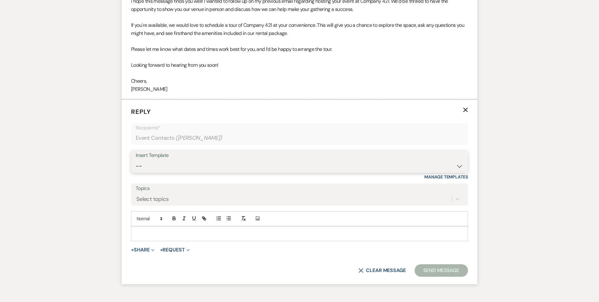
click at [175, 163] on select "-- Weven Planning Portal Introduction (Booked Events) Initial Inquiry Response …" at bounding box center [300, 166] width 328 height 12
select select "4861"
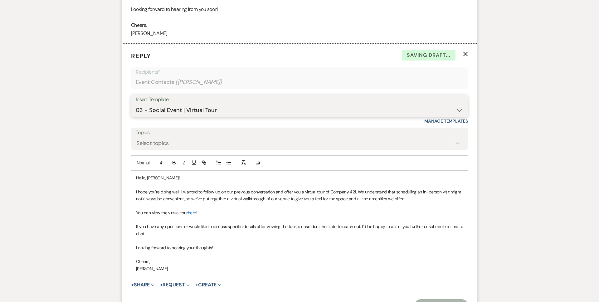
scroll to position [816, 0]
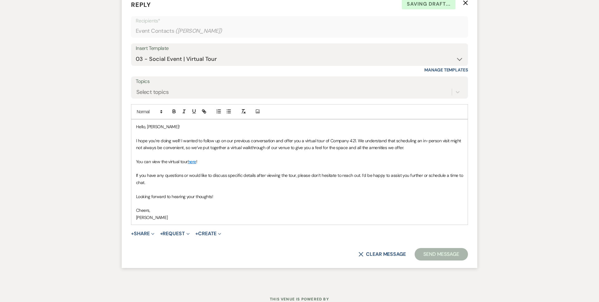
click at [432, 254] on button "Send Message" at bounding box center [441, 254] width 53 height 12
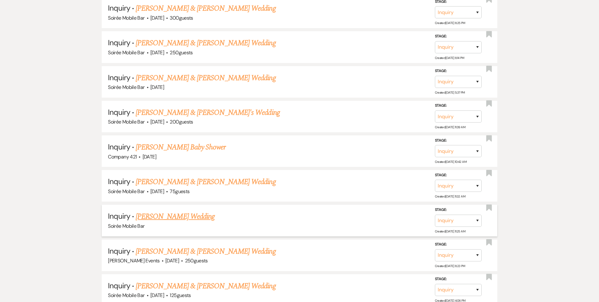
scroll to position [335, 0]
click at [162, 260] on span "·" at bounding box center [163, 260] width 2 height 0
click at [163, 250] on link "Josh Zumbahlen & Tera Ederer's Wedding" at bounding box center [206, 250] width 140 height 11
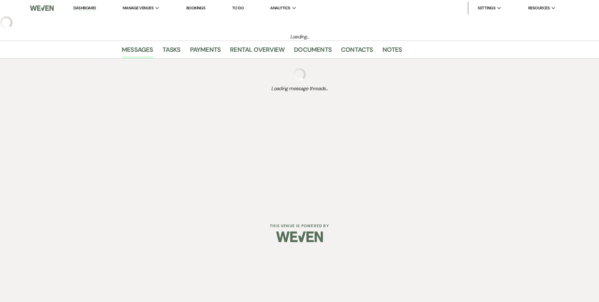
select select "5"
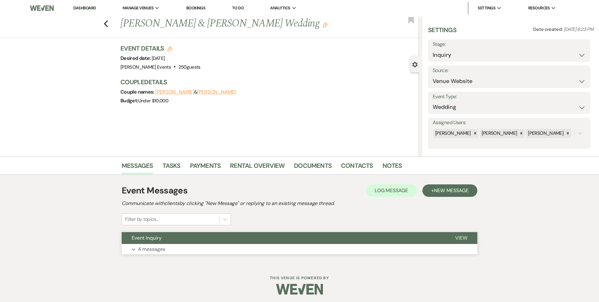
click at [160, 250] on p "4 messages" at bounding box center [151, 249] width 27 height 8
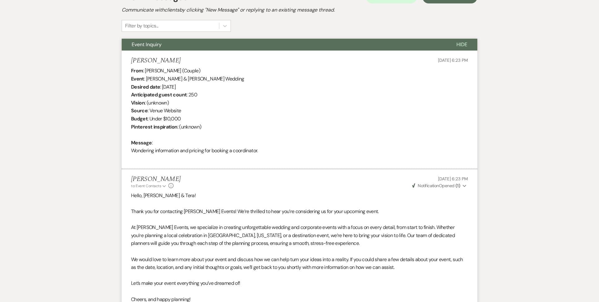
scroll to position [193, 0]
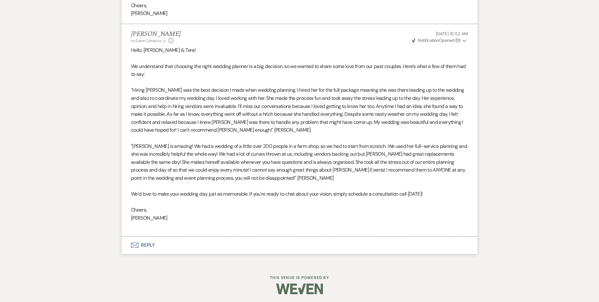
click at [147, 250] on button "Envelope Reply" at bounding box center [300, 245] width 356 height 17
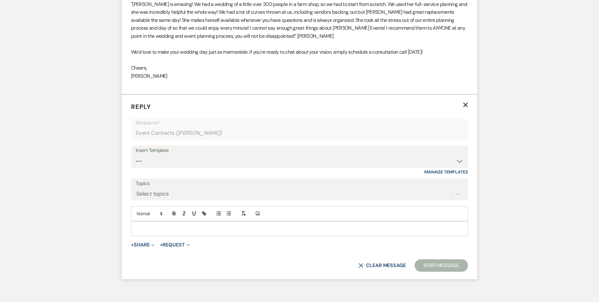
scroll to position [779, 0]
click at [186, 161] on select "-- Weven Planning Portal Introduction (Booked Events) Initial Inquiry Response …" at bounding box center [300, 160] width 328 height 12
select select "4875"
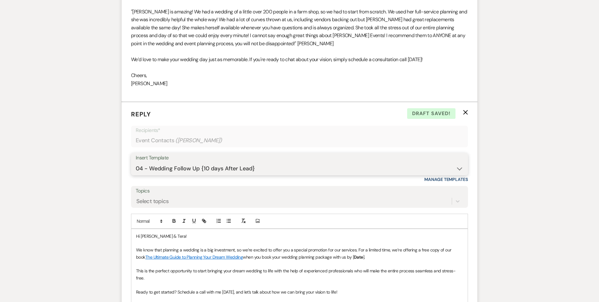
scroll to position [771, 0]
click at [354, 257] on strong "Date" at bounding box center [358, 257] width 9 height 6
click at [357, 281] on p at bounding box center [299, 284] width 327 height 7
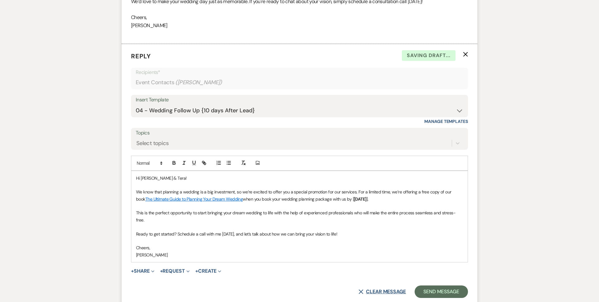
scroll to position [832, 0]
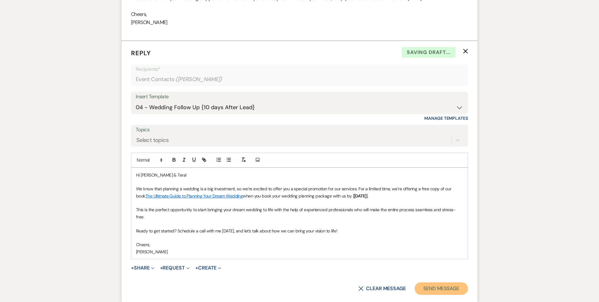
click at [444, 284] on button "Send Message" at bounding box center [441, 288] width 53 height 12
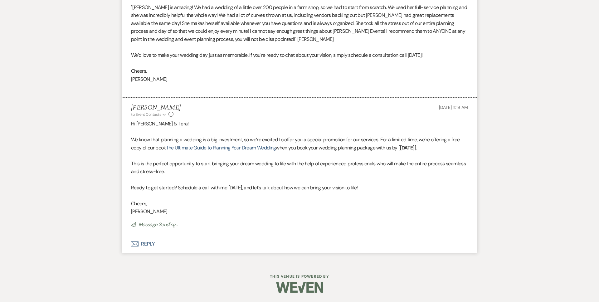
scroll to position [775, 0]
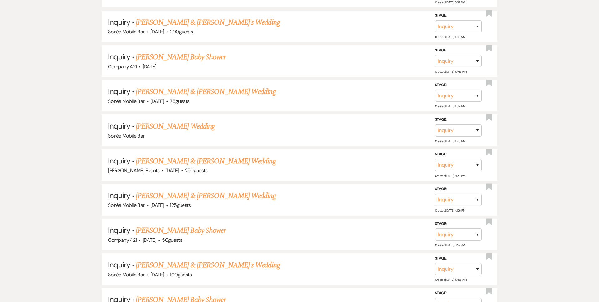
scroll to position [427, 0]
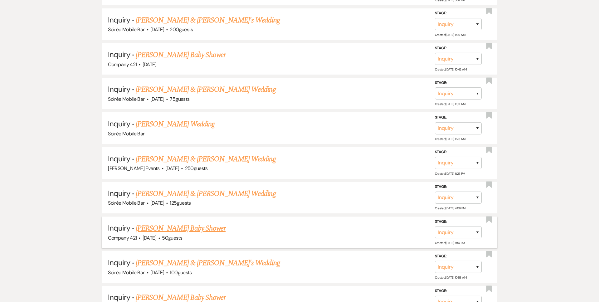
click at [141, 227] on link "Alyssa Brown's Baby Shower" at bounding box center [181, 228] width 90 height 11
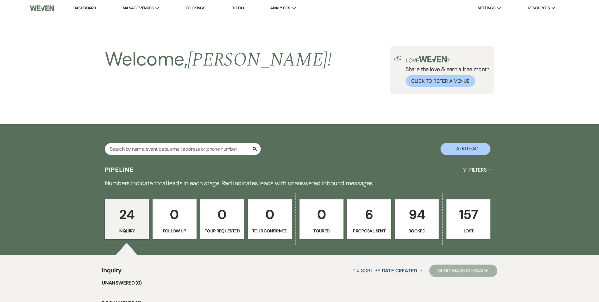
select select "5"
select select "3"
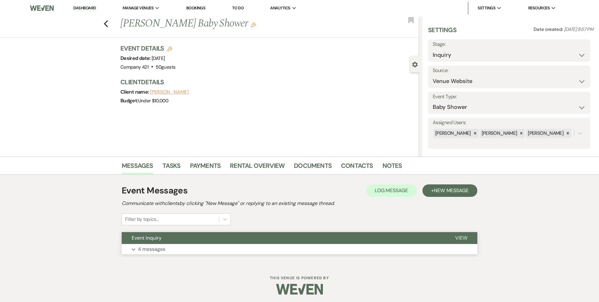
click at [148, 250] on p "4 messages" at bounding box center [151, 249] width 27 height 8
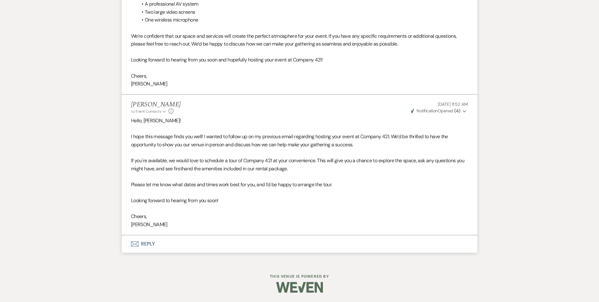
click at [149, 244] on button "Envelope Reply" at bounding box center [300, 243] width 356 height 17
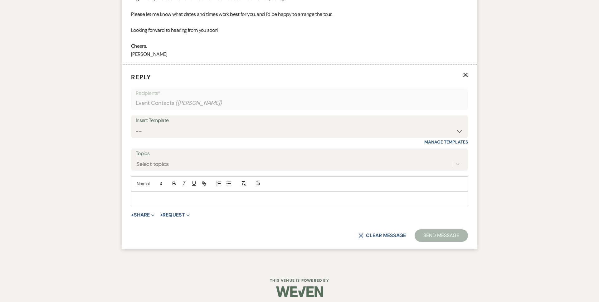
scroll to position [804, 0]
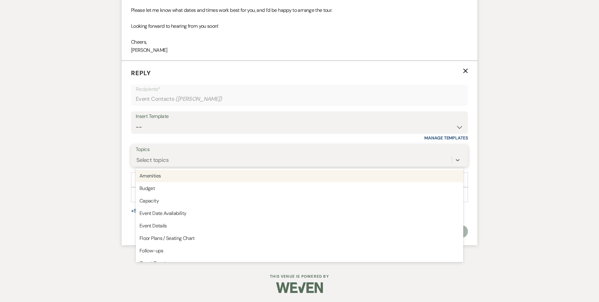
click at [192, 158] on div "Select topics" at bounding box center [294, 160] width 316 height 11
click at [197, 134] on div "Insert Template -- Weven Planning Portal Introduction (Booked Events) Initial I…" at bounding box center [299, 125] width 337 height 29
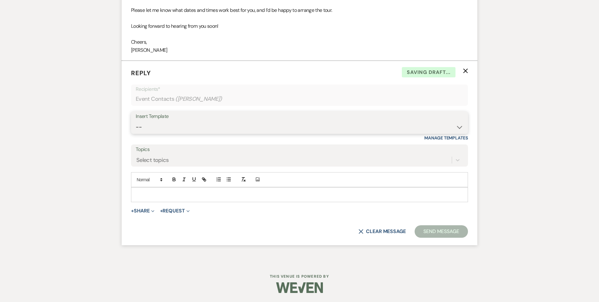
click at [198, 126] on select "-- Weven Planning Portal Introduction (Booked Events) Initial Inquiry Response …" at bounding box center [300, 127] width 328 height 12
select select "4861"
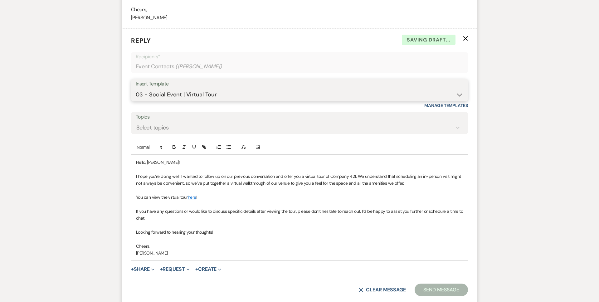
scroll to position [895, 0]
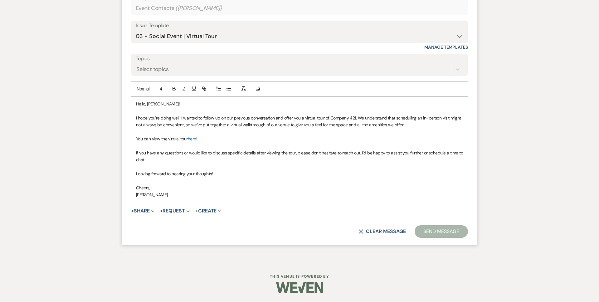
click at [430, 231] on button "Send Message" at bounding box center [441, 231] width 53 height 12
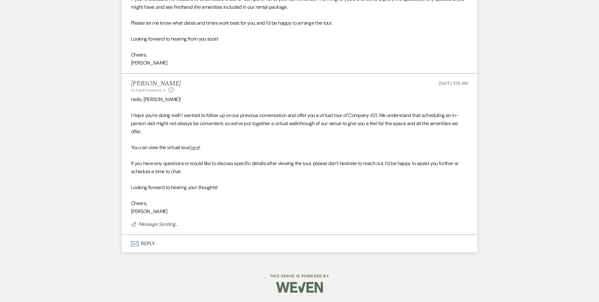
scroll to position [778, 0]
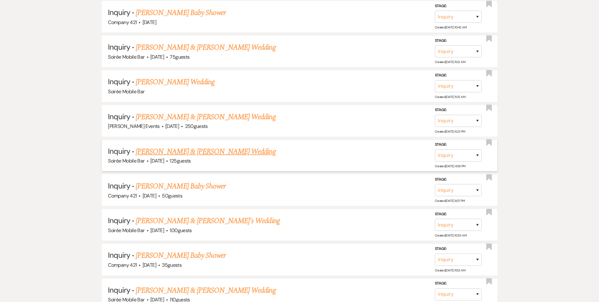
scroll to position [473, 0]
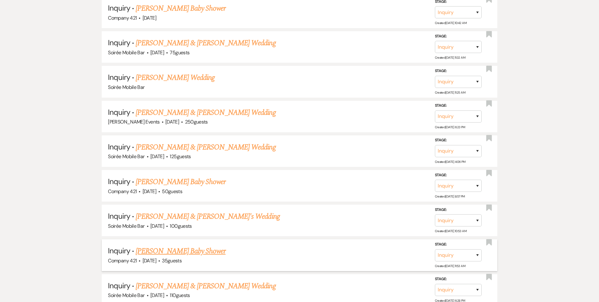
click at [155, 253] on link "Maureen Meyer's Baby Shower" at bounding box center [181, 251] width 90 height 11
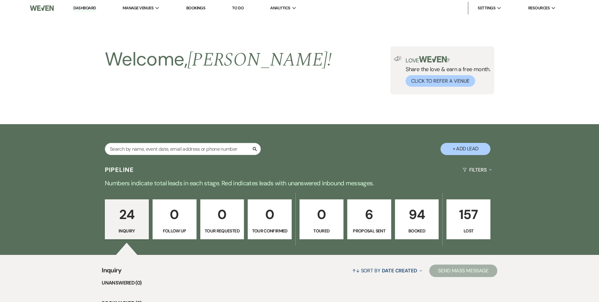
select select "5"
select select "3"
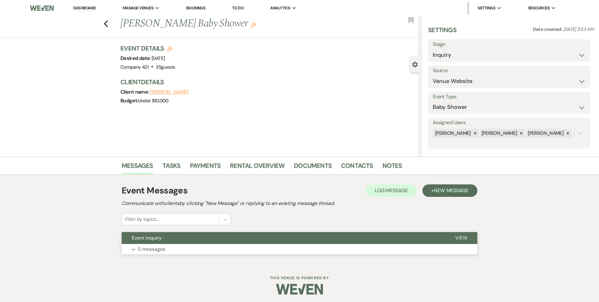
click at [151, 252] on p "5 messages" at bounding box center [151, 249] width 27 height 8
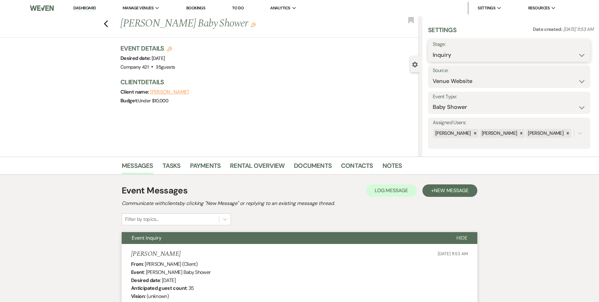
click at [447, 55] on select "Inquiry Follow Up Tour Requested Tour Confirmed Toured Proposal Sent Booked Lost" at bounding box center [509, 55] width 153 height 12
select select "8"
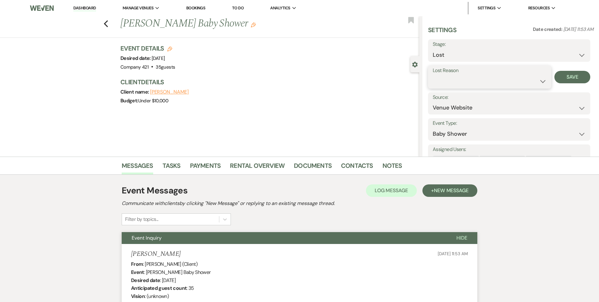
click at [442, 82] on select "Booked Elsewhere Budget Date Unavailable No Response Not a Good Match Capacity …" at bounding box center [490, 81] width 114 height 12
select select "5"
click at [575, 80] on button "Save" at bounding box center [573, 77] width 36 height 12
click at [106, 26] on icon "Previous" at bounding box center [106, 23] width 5 height 7
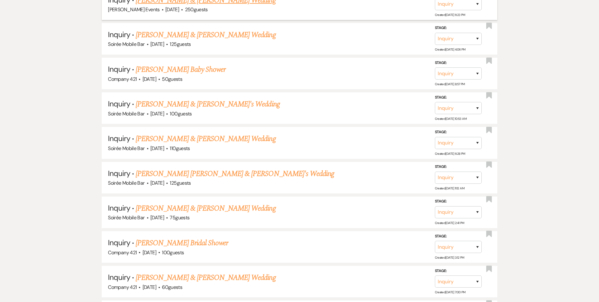
scroll to position [586, 0]
click at [150, 240] on link "Jacey Mueller's Bridal Shower" at bounding box center [182, 242] width 92 height 11
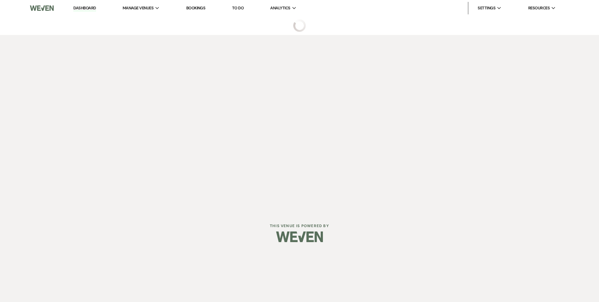
select select "5"
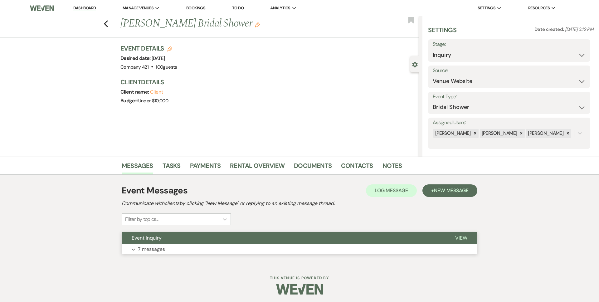
click at [151, 250] on p "7 messages" at bounding box center [151, 249] width 27 height 8
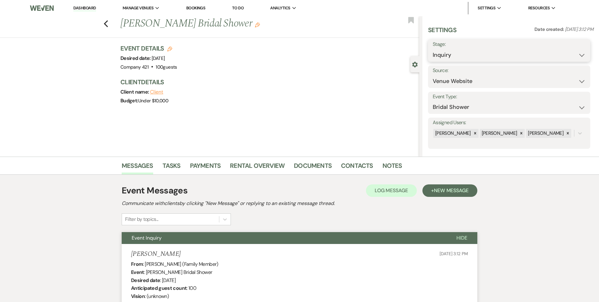
click at [474, 56] on select "Inquiry Follow Up Tour Requested Tour Confirmed Toured Proposal Sent Booked Lost" at bounding box center [509, 55] width 153 height 12
select select "8"
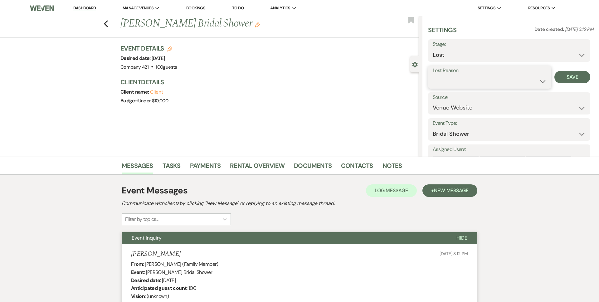
click at [458, 82] on select "Booked Elsewhere Budget Date Unavailable No Response Not a Good Match Capacity …" at bounding box center [490, 81] width 114 height 12
select select "5"
click at [582, 79] on button "Save" at bounding box center [573, 77] width 36 height 12
click at [106, 24] on icon "Previous" at bounding box center [106, 23] width 5 height 7
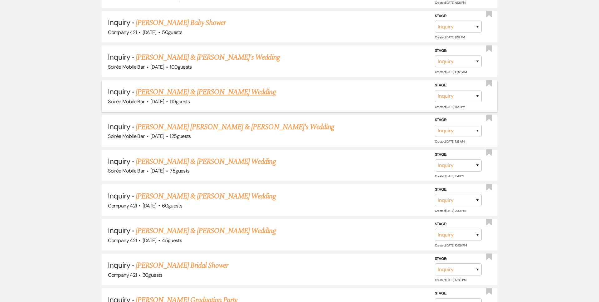
scroll to position [637, 0]
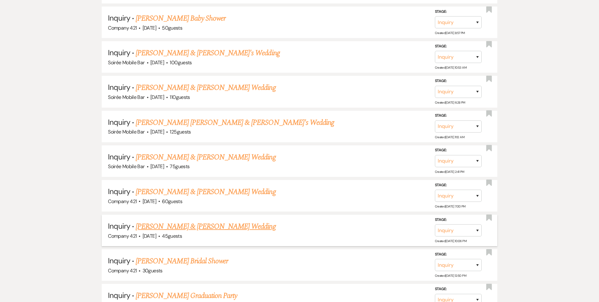
click at [146, 224] on link "Elijah Hood & Evan Curtis's Wedding" at bounding box center [206, 226] width 140 height 11
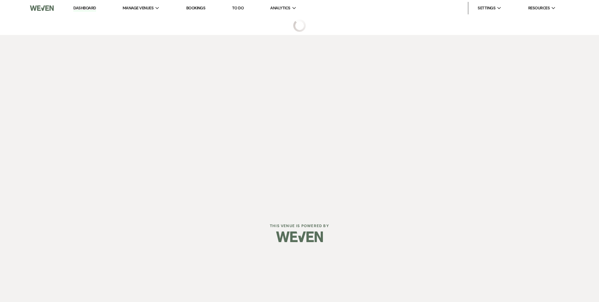
select select "5"
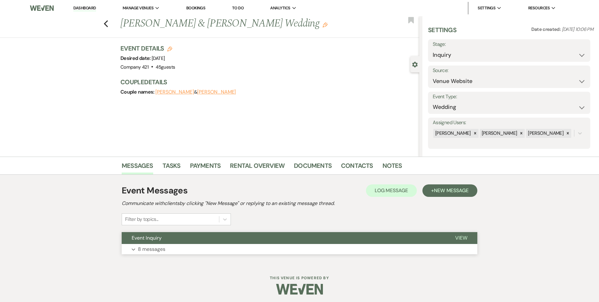
click at [160, 251] on p "8 messages" at bounding box center [151, 249] width 27 height 8
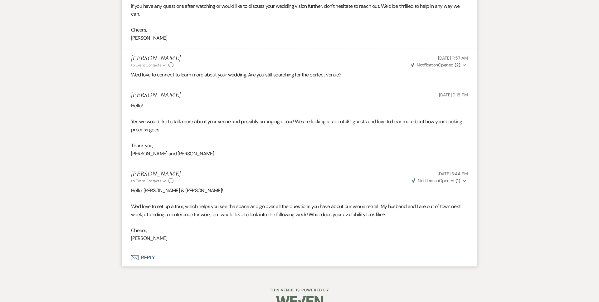
scroll to position [911, 0]
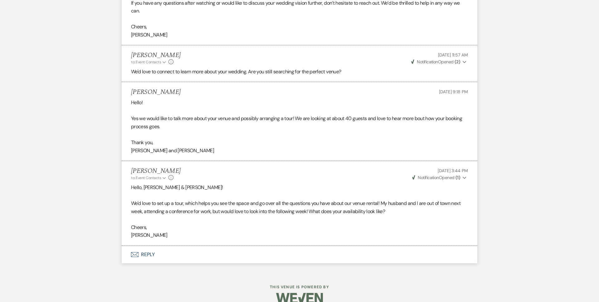
click at [145, 263] on button "Envelope Reply" at bounding box center [300, 254] width 356 height 17
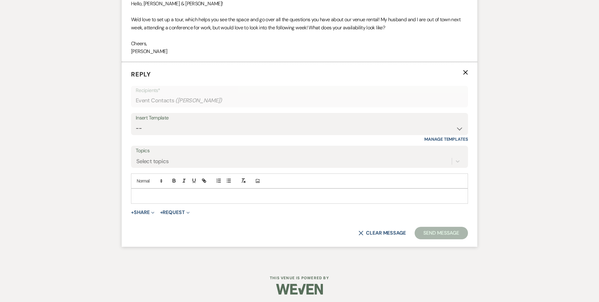
scroll to position [1104, 0]
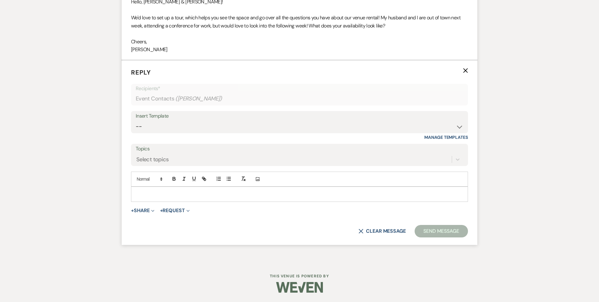
click at [164, 192] on p at bounding box center [299, 194] width 327 height 7
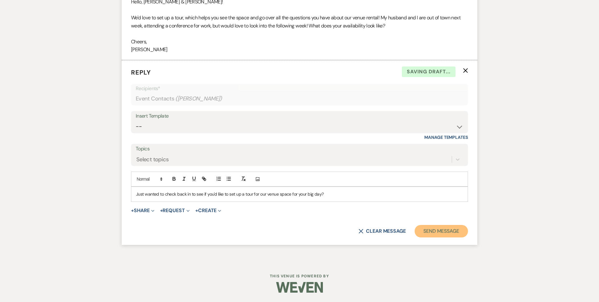
click at [431, 229] on button "Send Message" at bounding box center [441, 231] width 53 height 12
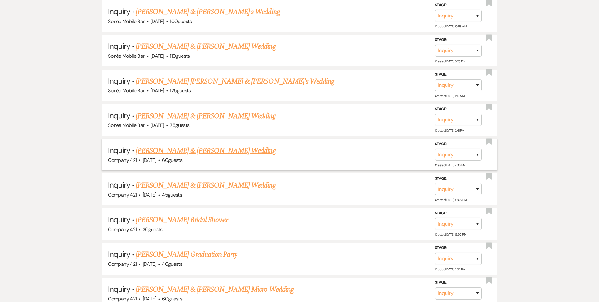
scroll to position [678, 0]
click at [155, 221] on link "Lisa Chaney's Bridal Shower" at bounding box center [182, 219] width 92 height 11
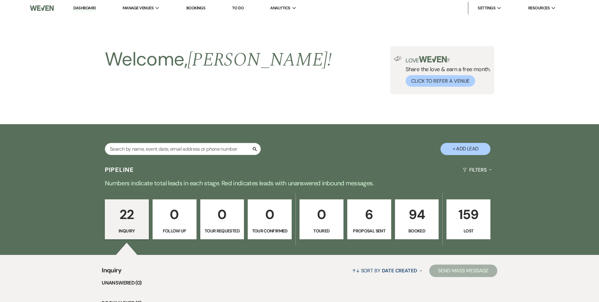
select select "5"
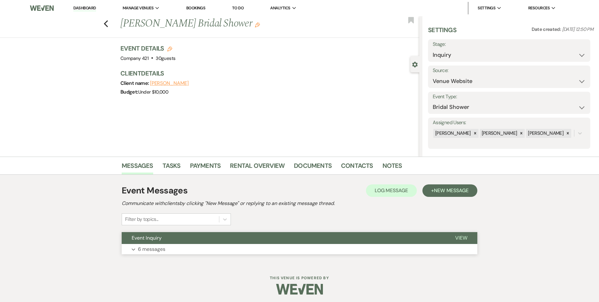
click at [150, 248] on p "6 messages" at bounding box center [151, 249] width 27 height 8
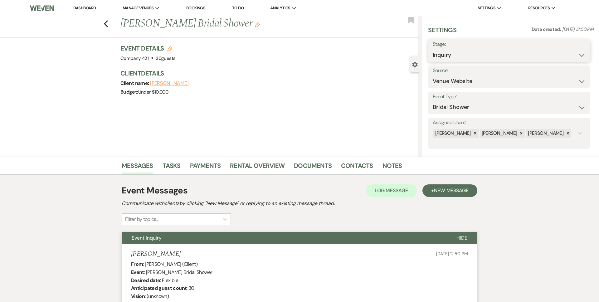
click at [466, 56] on select "Inquiry Follow Up Tour Requested Tour Confirmed Toured Proposal Sent Booked Lost" at bounding box center [509, 55] width 153 height 12
select select "8"
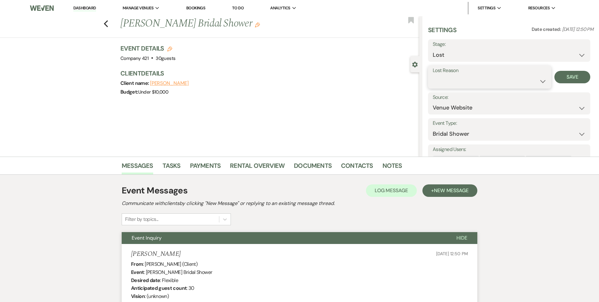
click at [458, 81] on select "Booked Elsewhere Budget Date Unavailable No Response Not a Good Match Capacity …" at bounding box center [490, 81] width 114 height 12
select select "5"
click at [579, 79] on button "Save" at bounding box center [573, 77] width 36 height 12
click at [107, 27] on icon "Previous" at bounding box center [106, 23] width 5 height 7
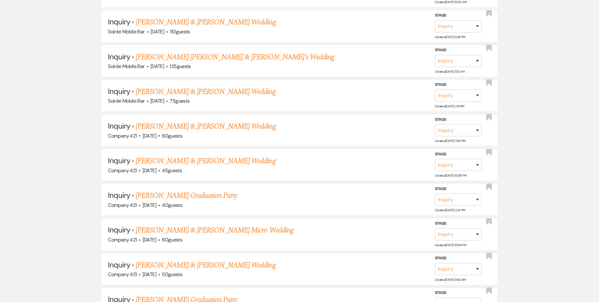
scroll to position [703, 0]
click at [150, 228] on link "Joe & Hanna Stout's Micro Wedding" at bounding box center [215, 229] width 158 height 11
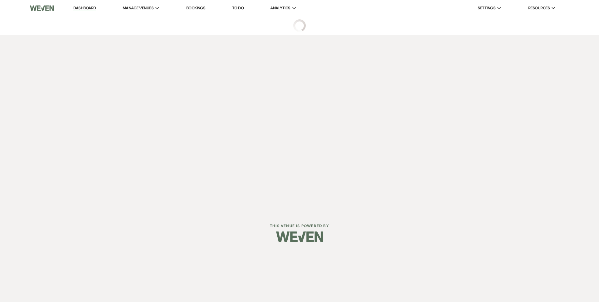
select select "5"
select select "16"
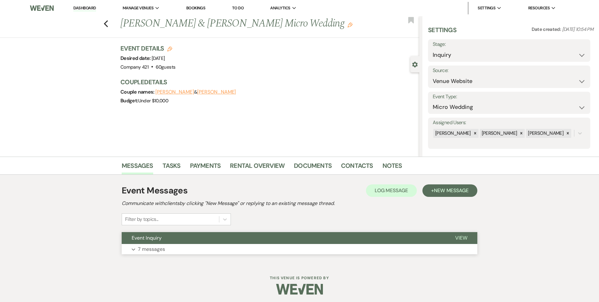
click at [157, 251] on p "7 messages" at bounding box center [151, 249] width 27 height 8
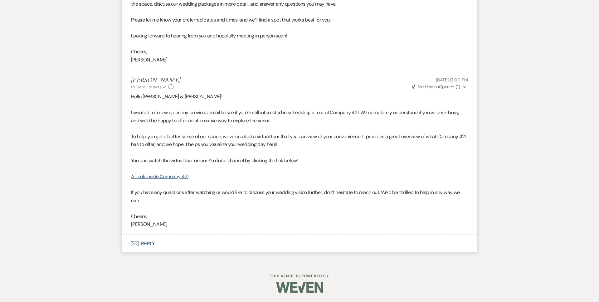
click at [149, 244] on button "Envelope Reply" at bounding box center [300, 243] width 356 height 17
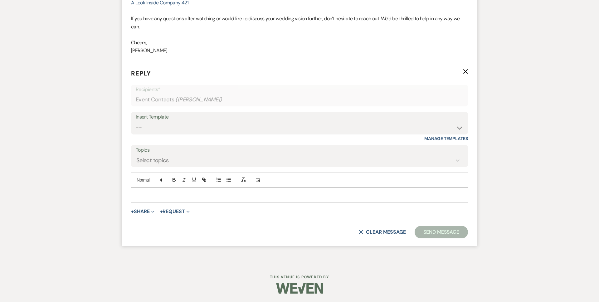
scroll to position [1028, 0]
click at [157, 199] on div at bounding box center [299, 194] width 336 height 14
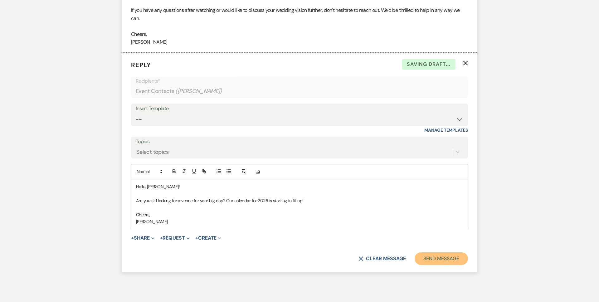
click at [428, 262] on button "Send Message" at bounding box center [441, 259] width 53 height 12
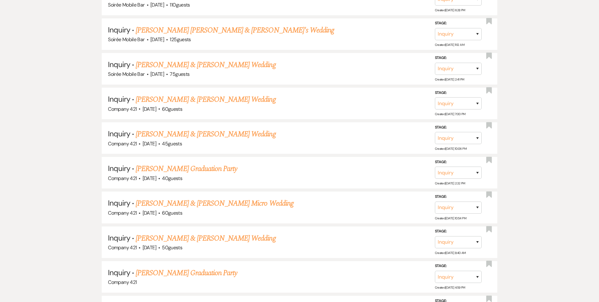
scroll to position [729, 0]
click at [156, 239] on link "Kyle Petrucha & Kimberly Ledbetter's Wedding" at bounding box center [206, 238] width 140 height 11
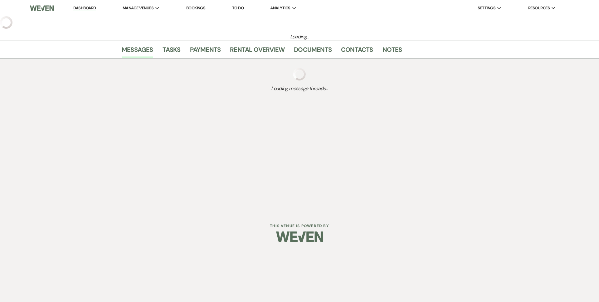
select select "5"
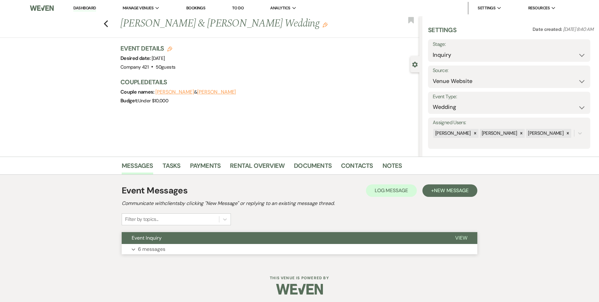
click at [155, 249] on p "6 messages" at bounding box center [151, 249] width 27 height 8
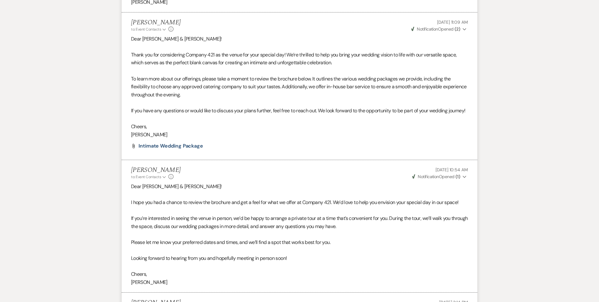
scroll to position [798, 0]
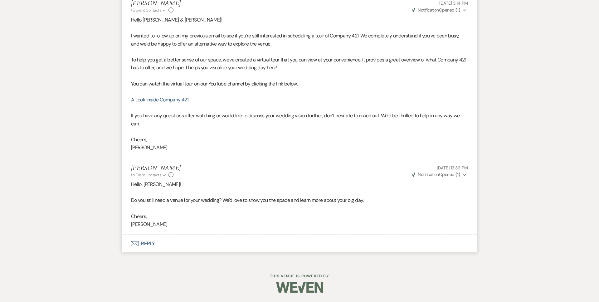
click at [151, 248] on button "Envelope Reply" at bounding box center [300, 243] width 356 height 17
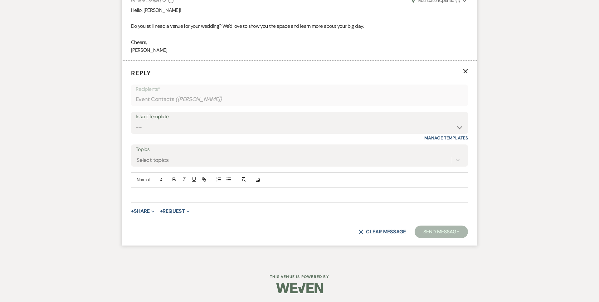
scroll to position [973, 0]
click at [162, 194] on p at bounding box center [299, 194] width 327 height 7
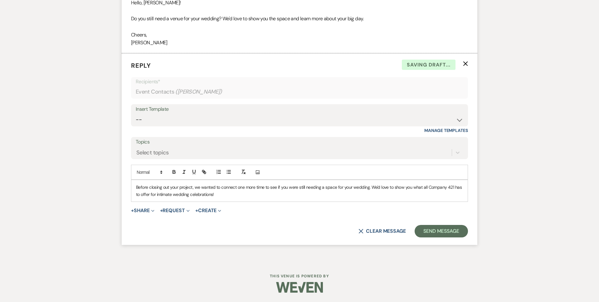
click at [296, 198] on p "Before closing out your project, we wanted to connect one more time to see if y…" at bounding box center [299, 191] width 327 height 14
click at [442, 236] on button "Send Message" at bounding box center [441, 231] width 53 height 12
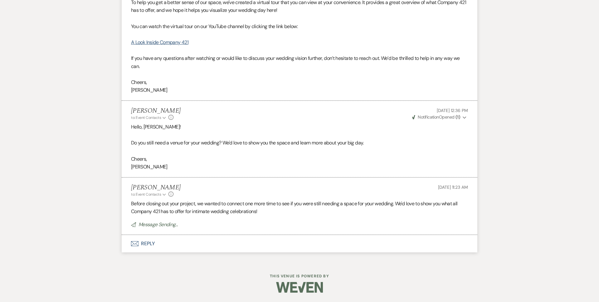
scroll to position [856, 0]
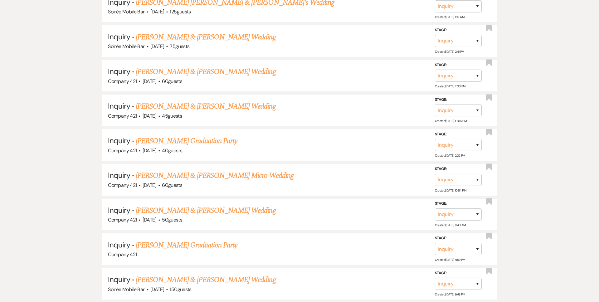
scroll to position [758, 0]
click at [168, 245] on link "Jessica Smith's Graduation Party" at bounding box center [186, 244] width 101 height 11
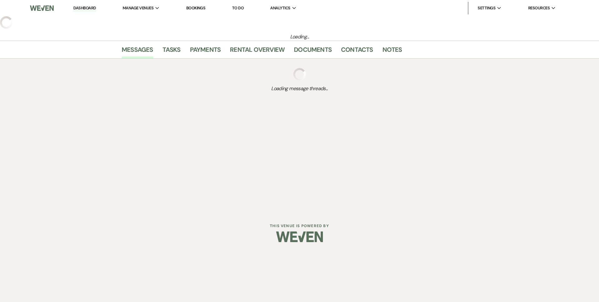
select select "12"
select select "19"
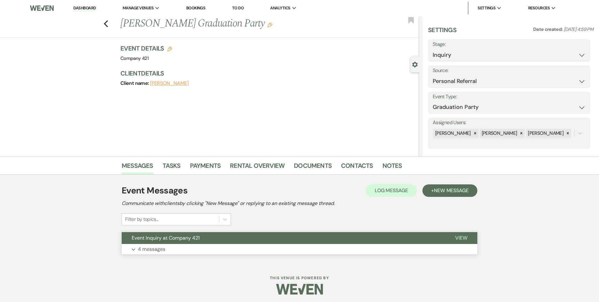
click at [165, 253] on button "Expand 4 messages" at bounding box center [300, 249] width 356 height 11
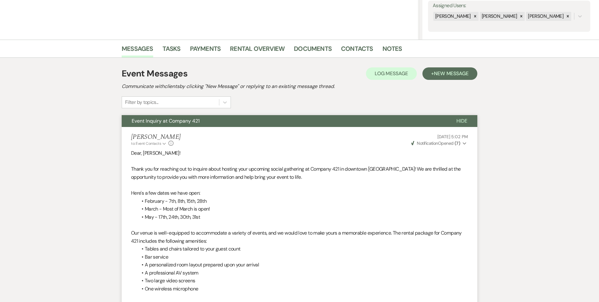
scroll to position [115, 0]
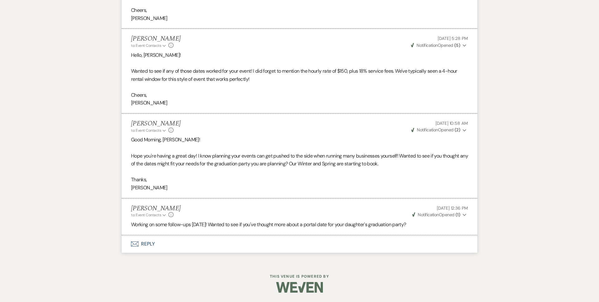
click at [144, 247] on button "Envelope Reply" at bounding box center [300, 243] width 356 height 17
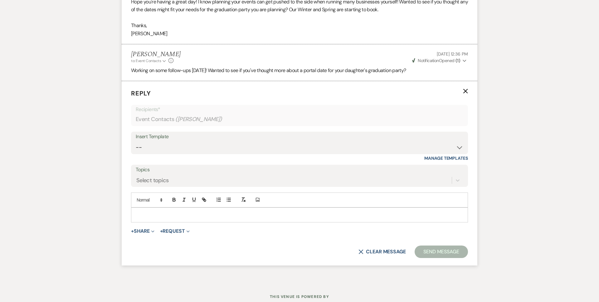
scroll to position [626, 0]
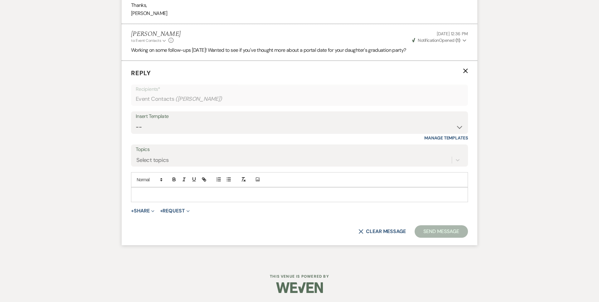
click at [157, 200] on div at bounding box center [299, 195] width 336 height 14
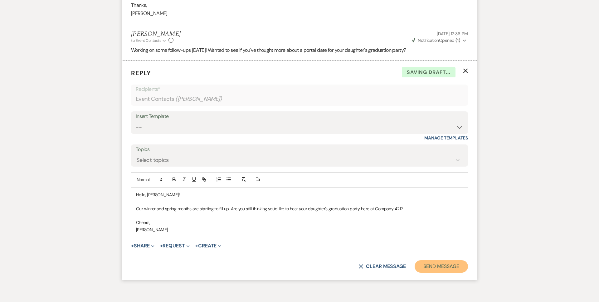
click at [429, 272] on button "Send Message" at bounding box center [441, 266] width 53 height 12
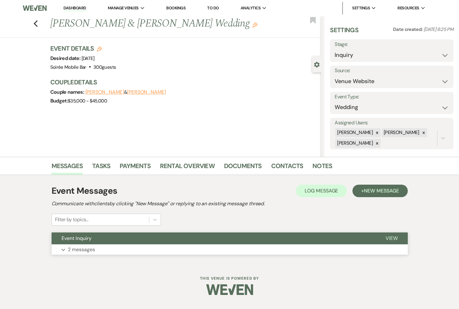
click at [167, 250] on button "Expand 2 messages" at bounding box center [230, 249] width 356 height 11
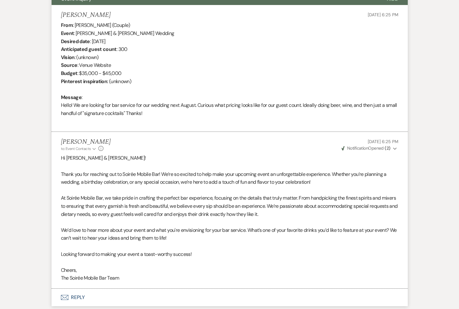
scroll to position [243, 0]
